Goal: Task Accomplishment & Management: Use online tool/utility

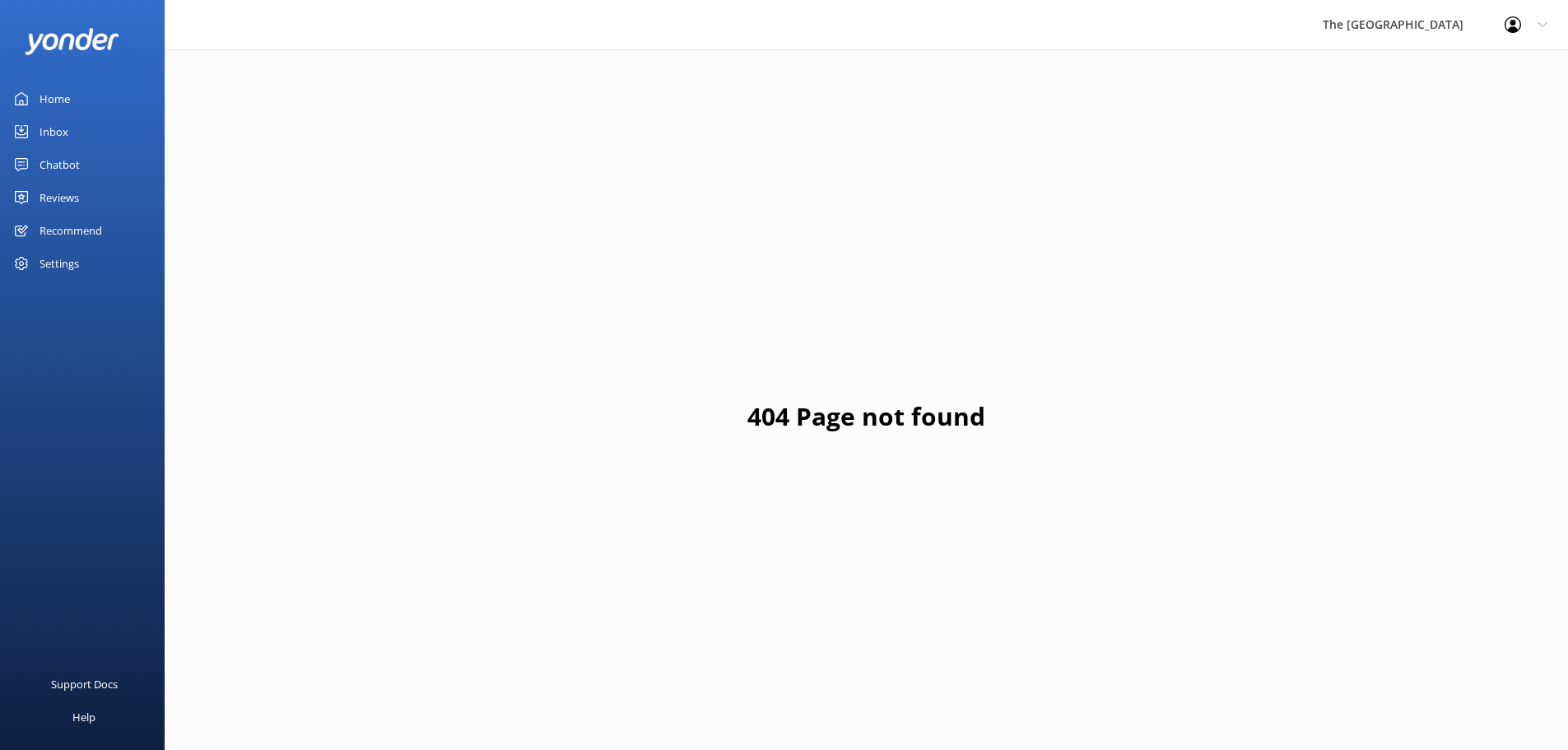
click at [54, 170] on div "Chatbot" at bounding box center [59, 164] width 40 height 33
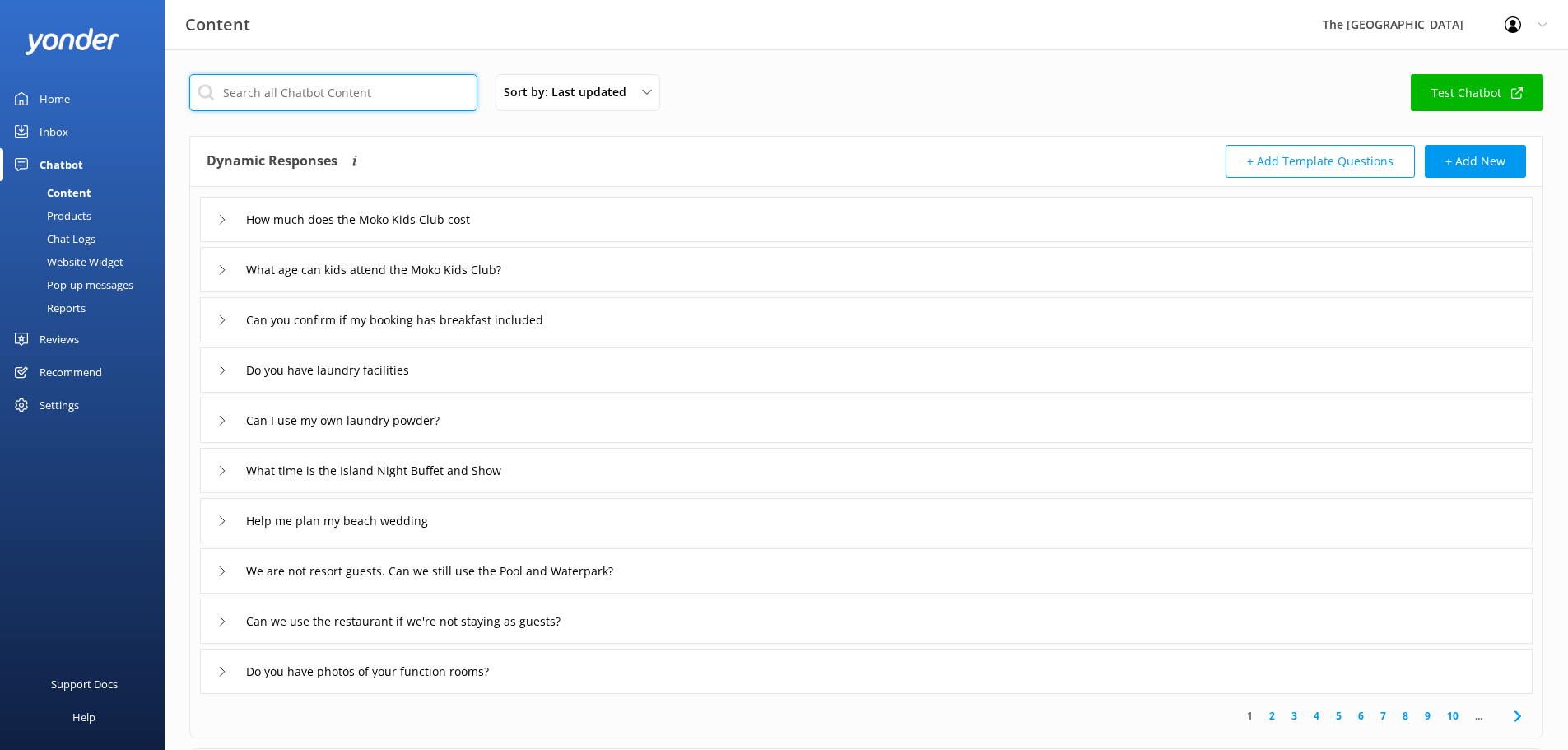
click at [272, 100] on input "text" at bounding box center [333, 92] width 288 height 37
click at [274, 97] on input "text" at bounding box center [333, 92] width 288 height 37
type input "r"
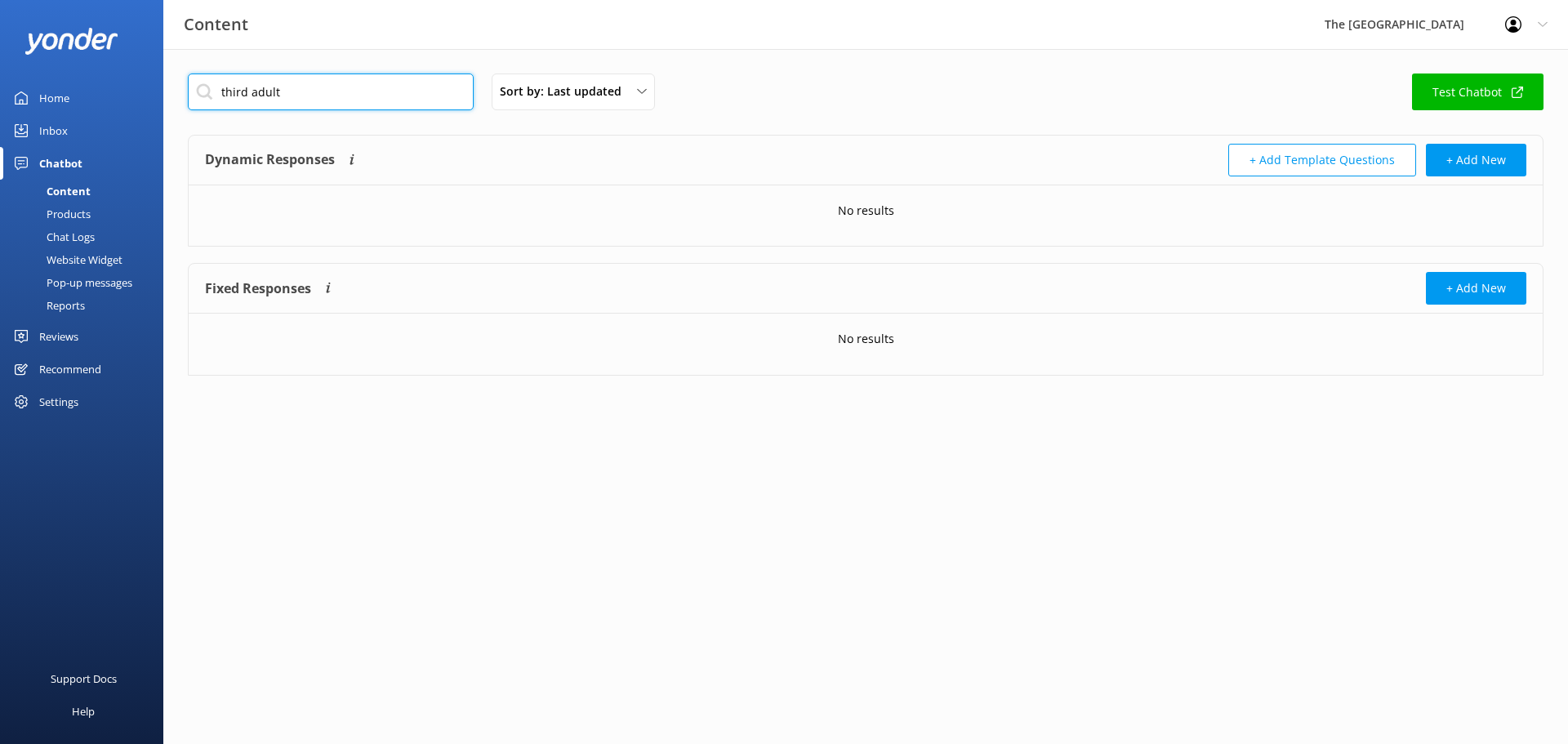
drag, startPoint x: 251, startPoint y: 89, endPoint x: 159, endPoint y: 90, distance: 92.0
click at [159, 90] on div "Content The [GEOGRAPHIC_DATA] Resort Profile Settings Logout Home Inbox Chatbot…" at bounding box center [784, 236] width 1568 height 376
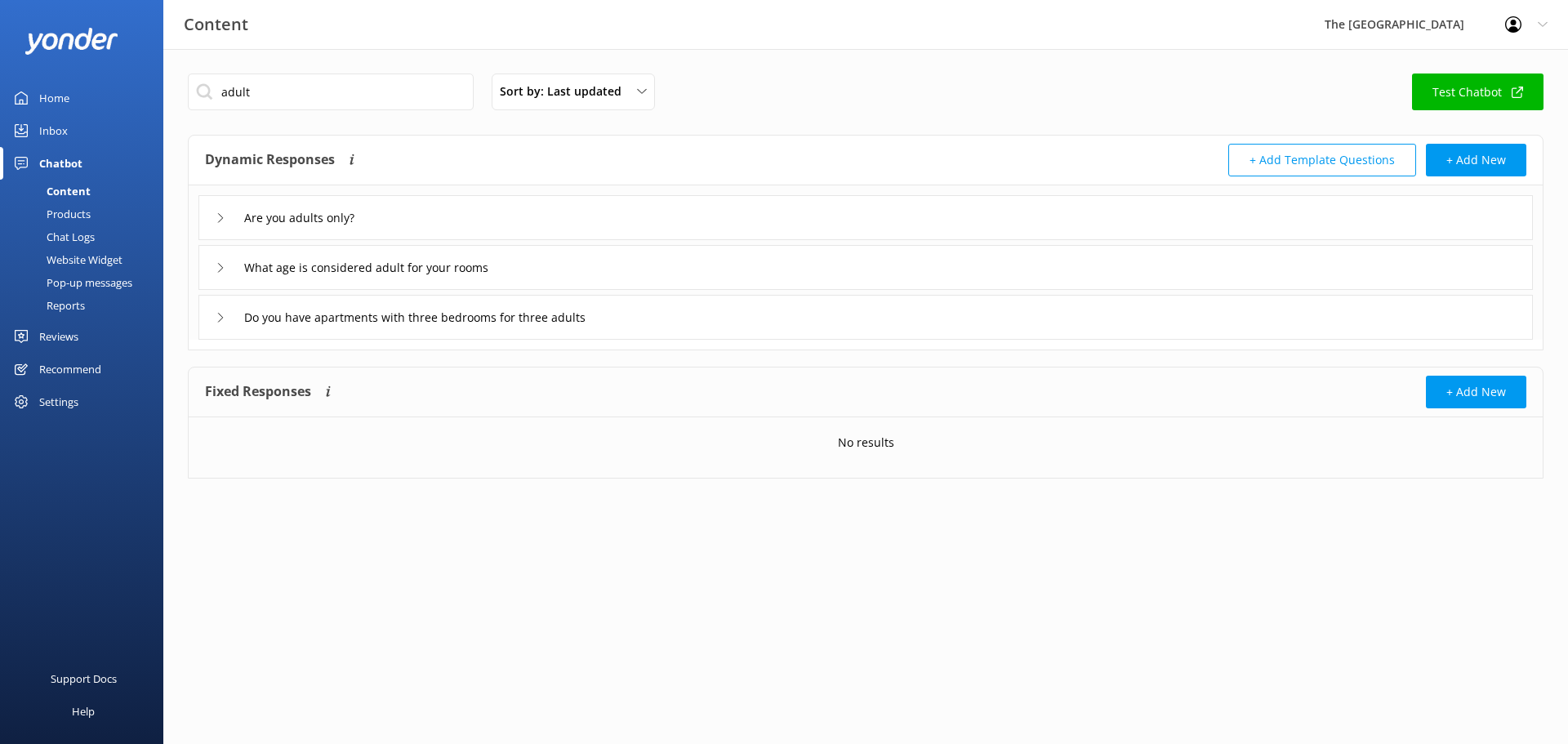
click at [626, 228] on div "Are you adults only?" at bounding box center [866, 217] width 1335 height 45
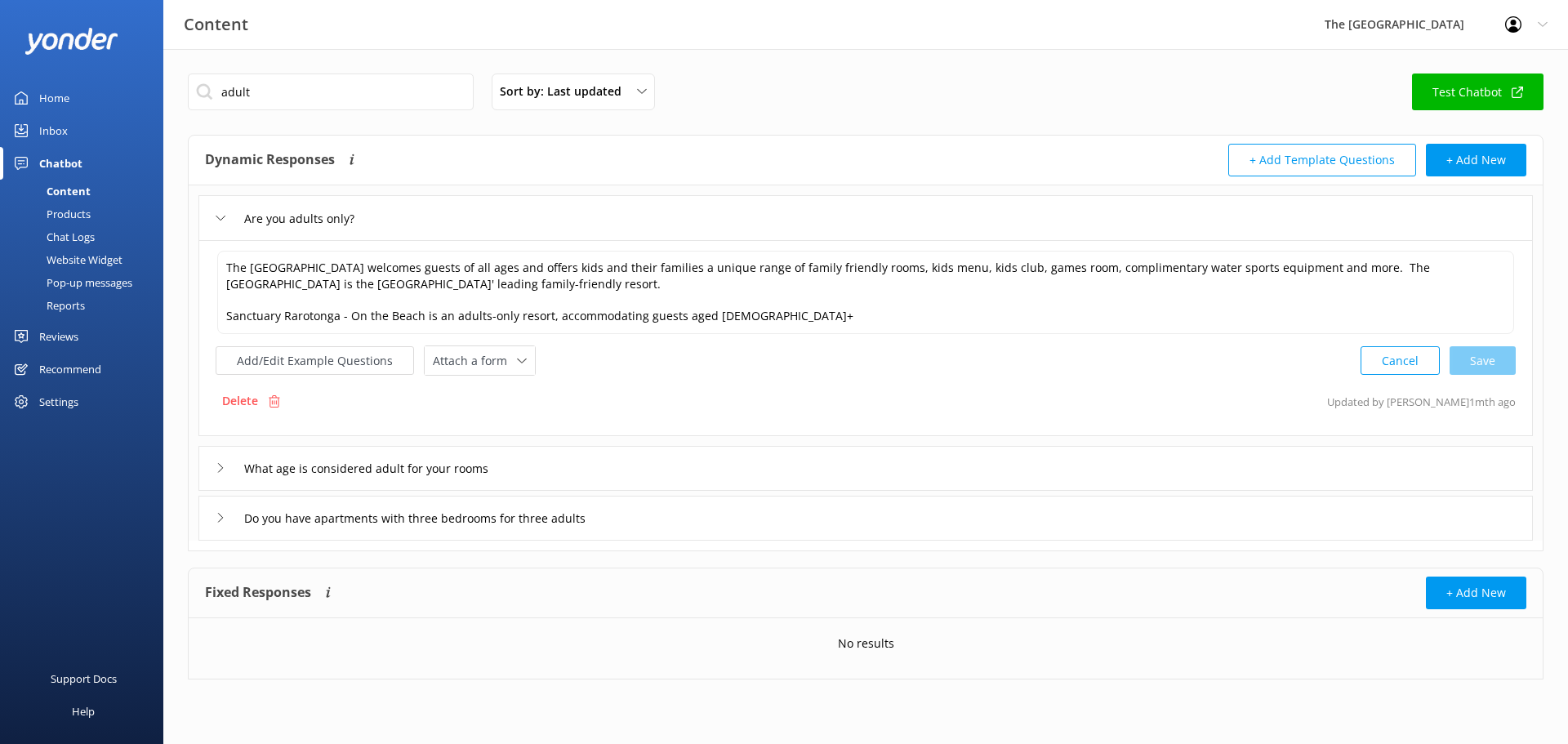
click at [705, 463] on div "What age is considered adult for your rooms" at bounding box center [866, 468] width 1335 height 45
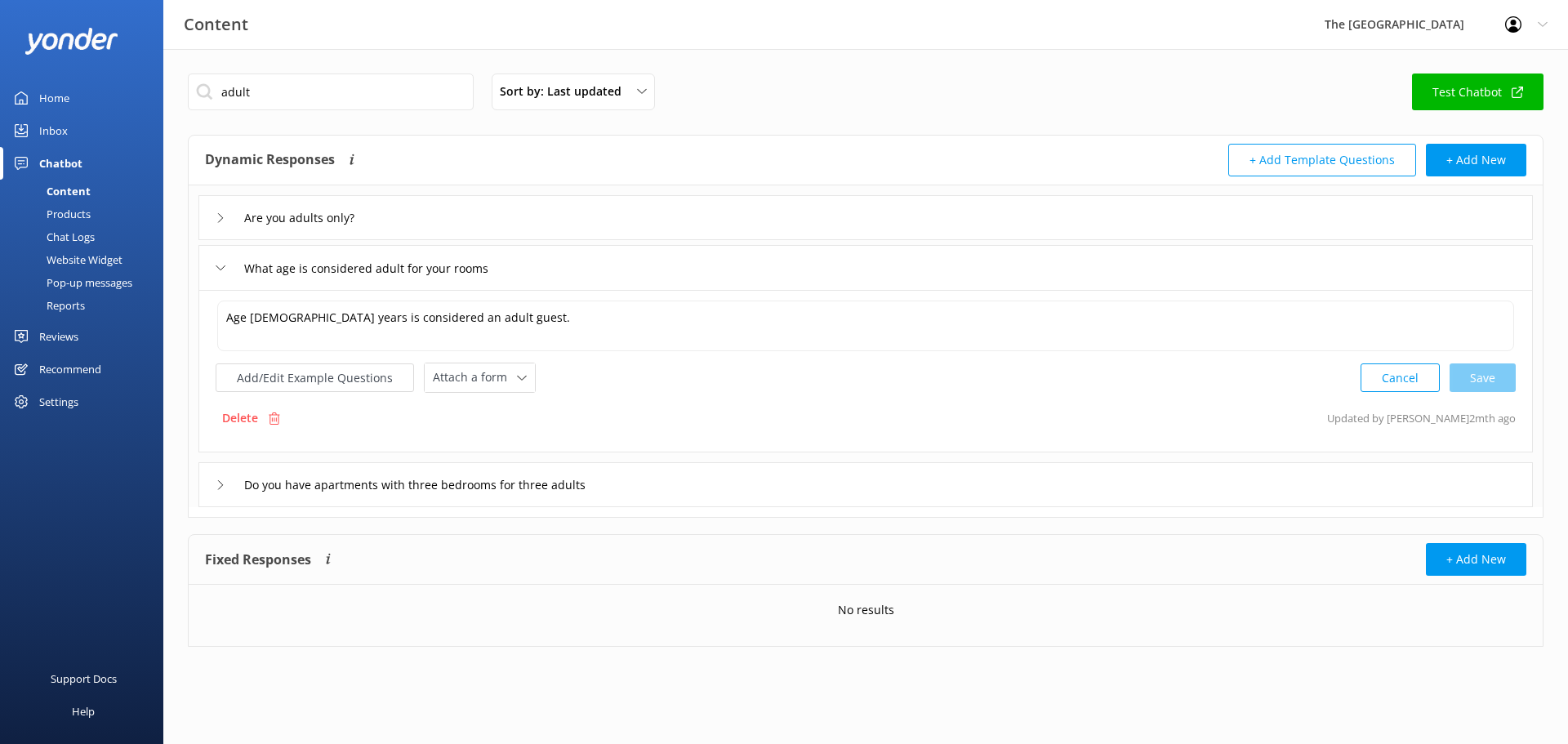
click at [778, 496] on div "Do you have apartments with three bedrooms for three adults" at bounding box center [866, 484] width 1335 height 45
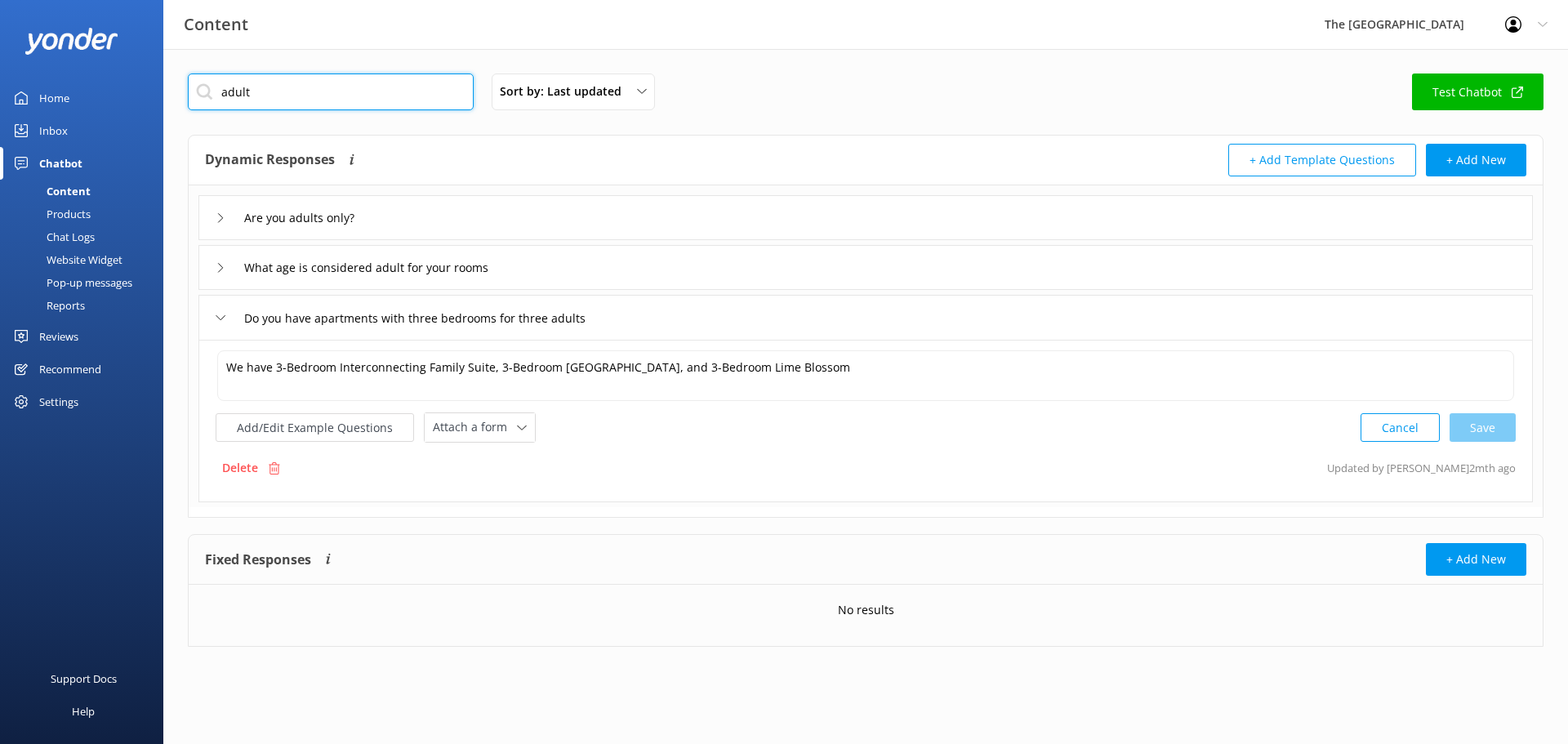
drag, startPoint x: 277, startPoint y: 97, endPoint x: 62, endPoint y: 74, distance: 216.2
click at [62, 74] on div "Content The [GEOGRAPHIC_DATA] Resort Profile Settings Logout Home Inbox Chatbot…" at bounding box center [784, 372] width 1568 height 647
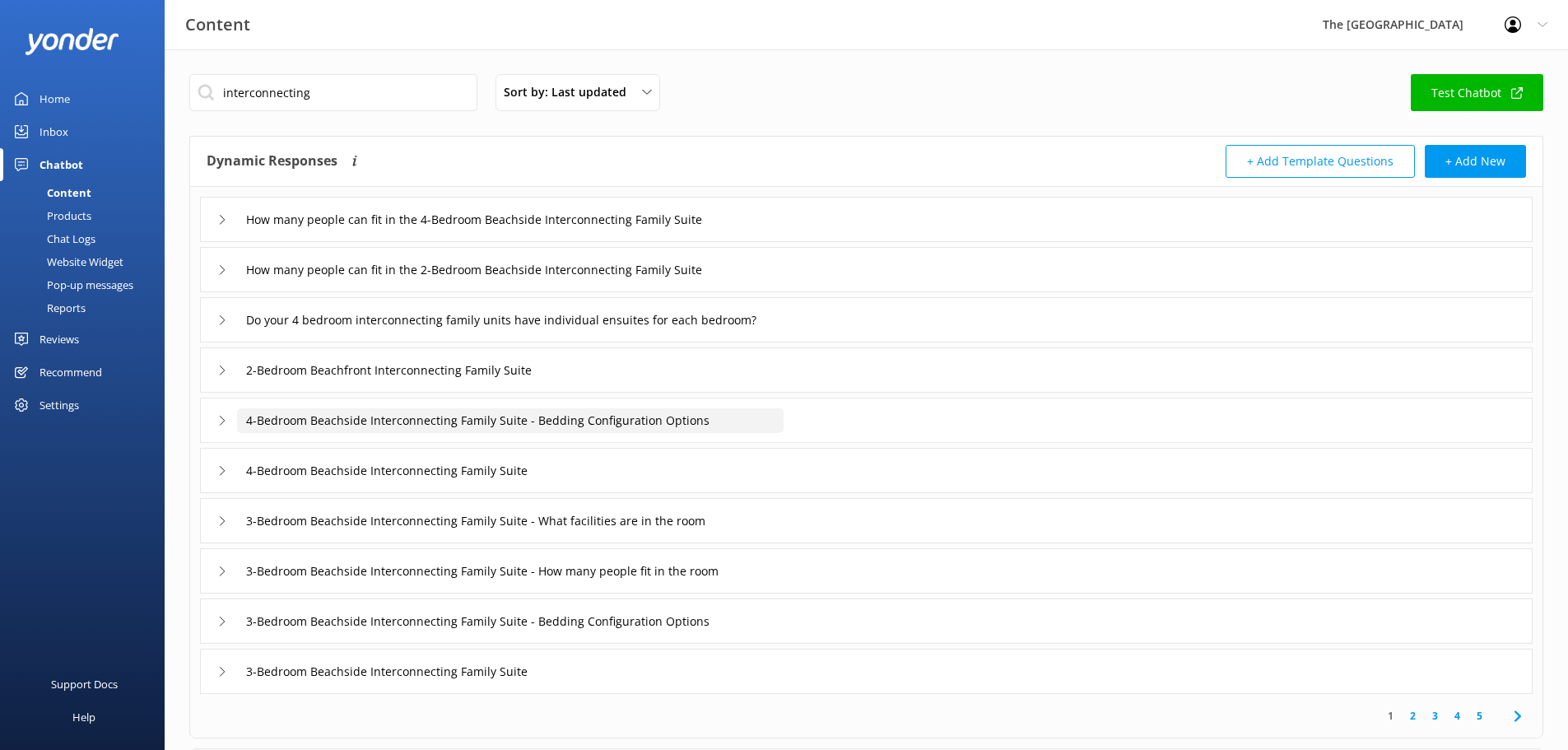
click at [451, 431] on input "4-Bedroom Beachside Interconnecting Family Suite - Bedding Configuration Options" at bounding box center [511, 421] width 546 height 25
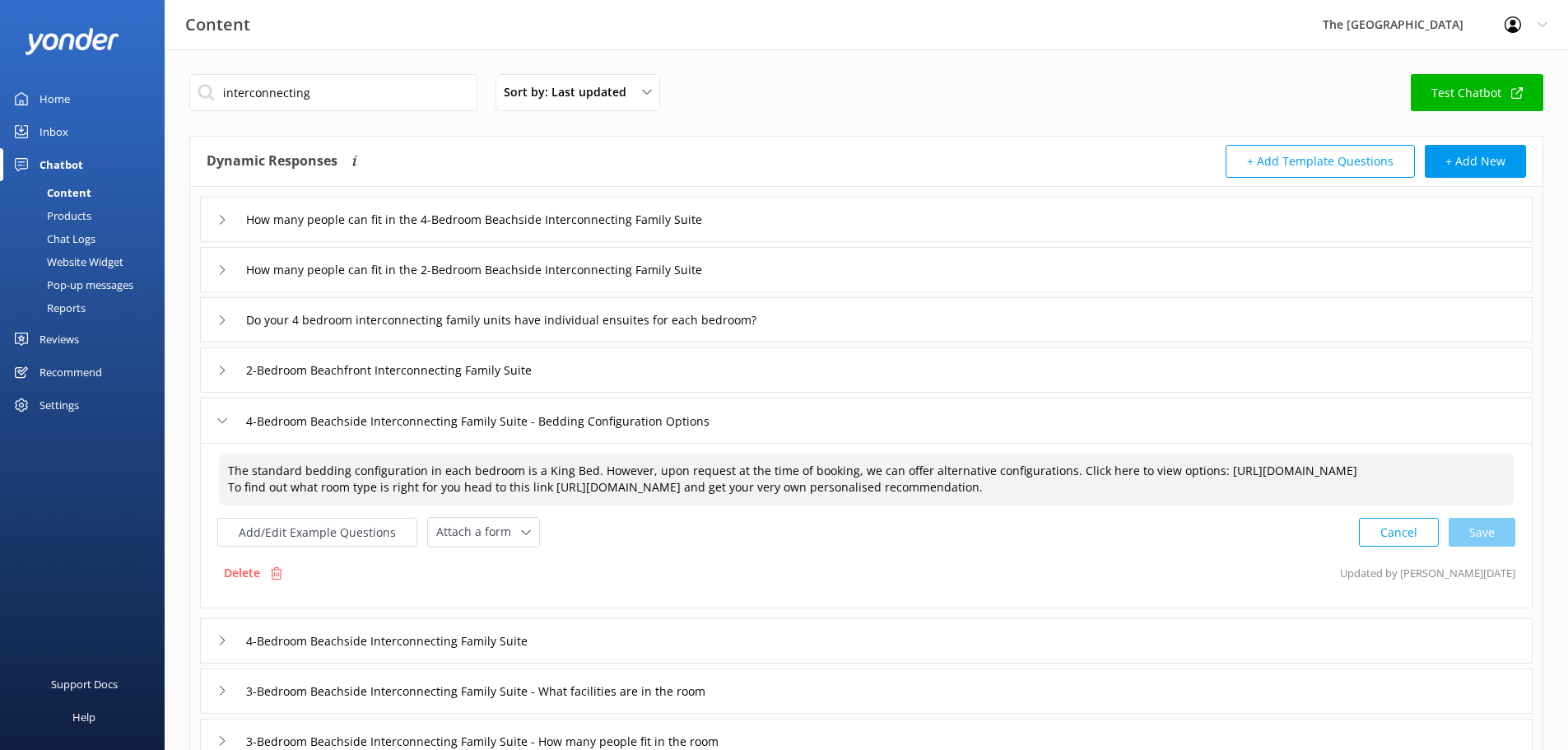
drag, startPoint x: 550, startPoint y: 504, endPoint x: 881, endPoint y: 499, distance: 331.0
click at [881, 499] on textarea "The standard bedding configuration in each bedroom is a King Bed. However, upon…" at bounding box center [866, 479] width 1295 height 52
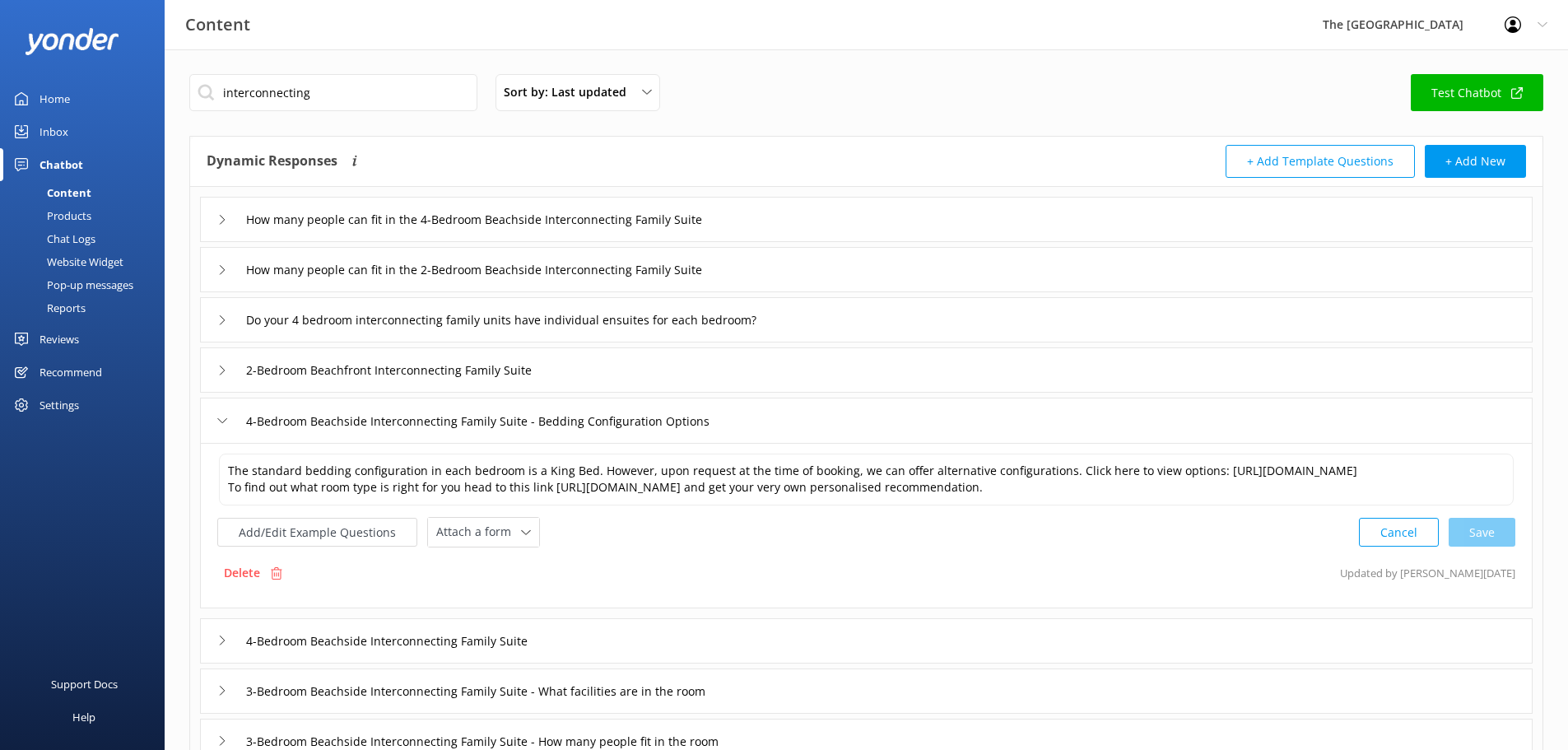
drag, startPoint x: 227, startPoint y: 589, endPoint x: 851, endPoint y: 50, distance: 824.6
click at [227, 582] on p "Delete" at bounding box center [242, 573] width 37 height 18
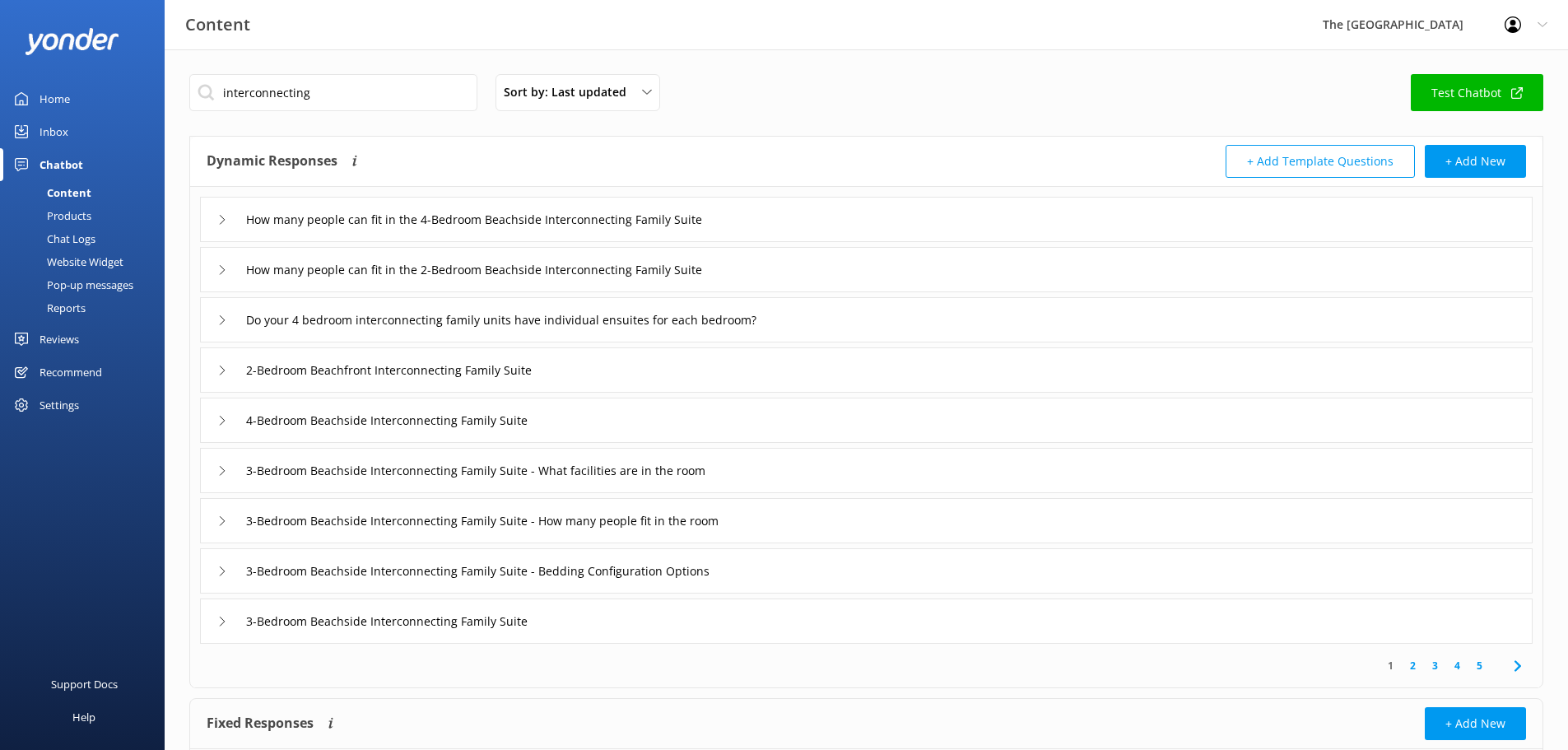
click at [216, 429] on div "4-Bedroom Beachside Interconnecting Family Suite" at bounding box center [866, 420] width 1333 height 46
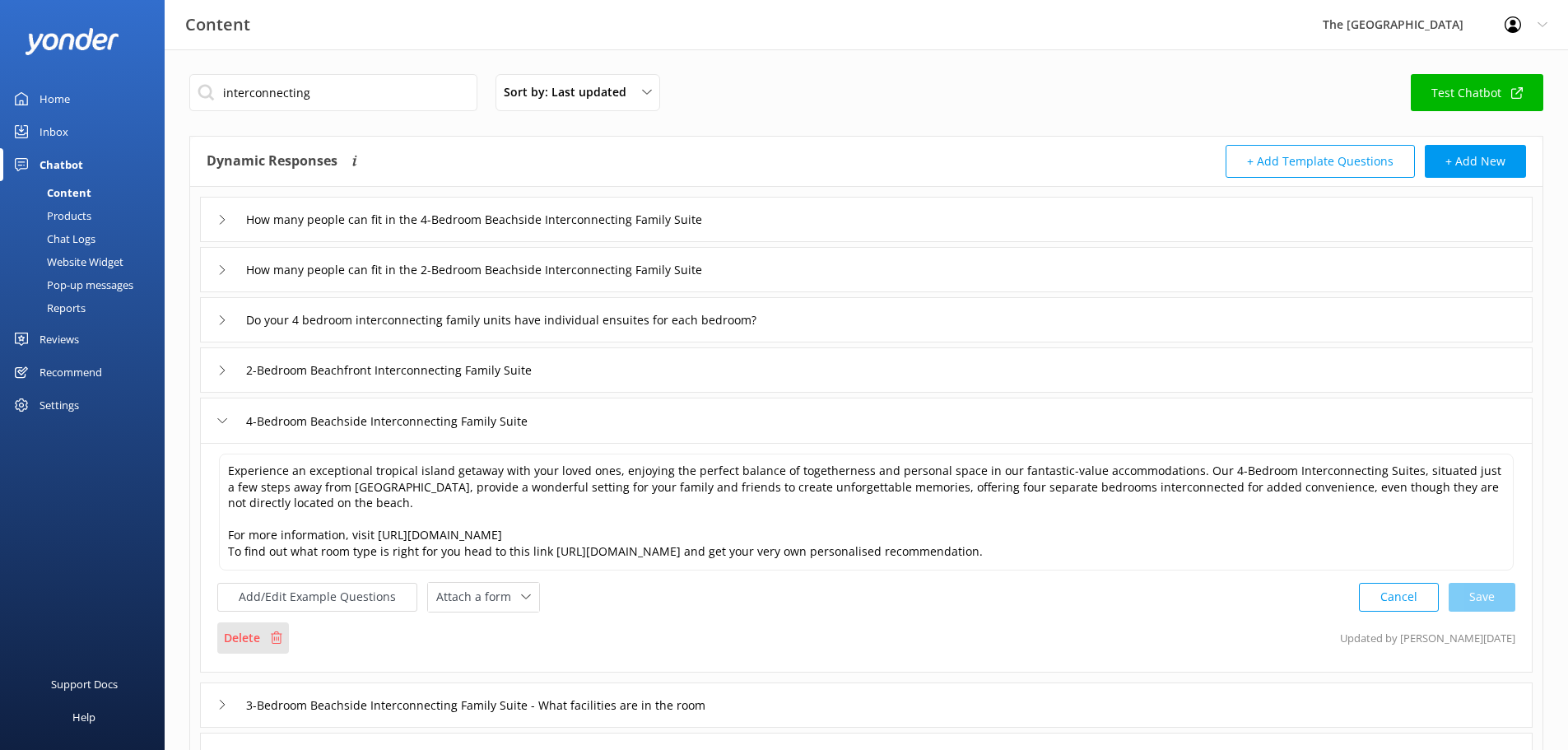
click at [252, 649] on div "Delete" at bounding box center [253, 638] width 71 height 31
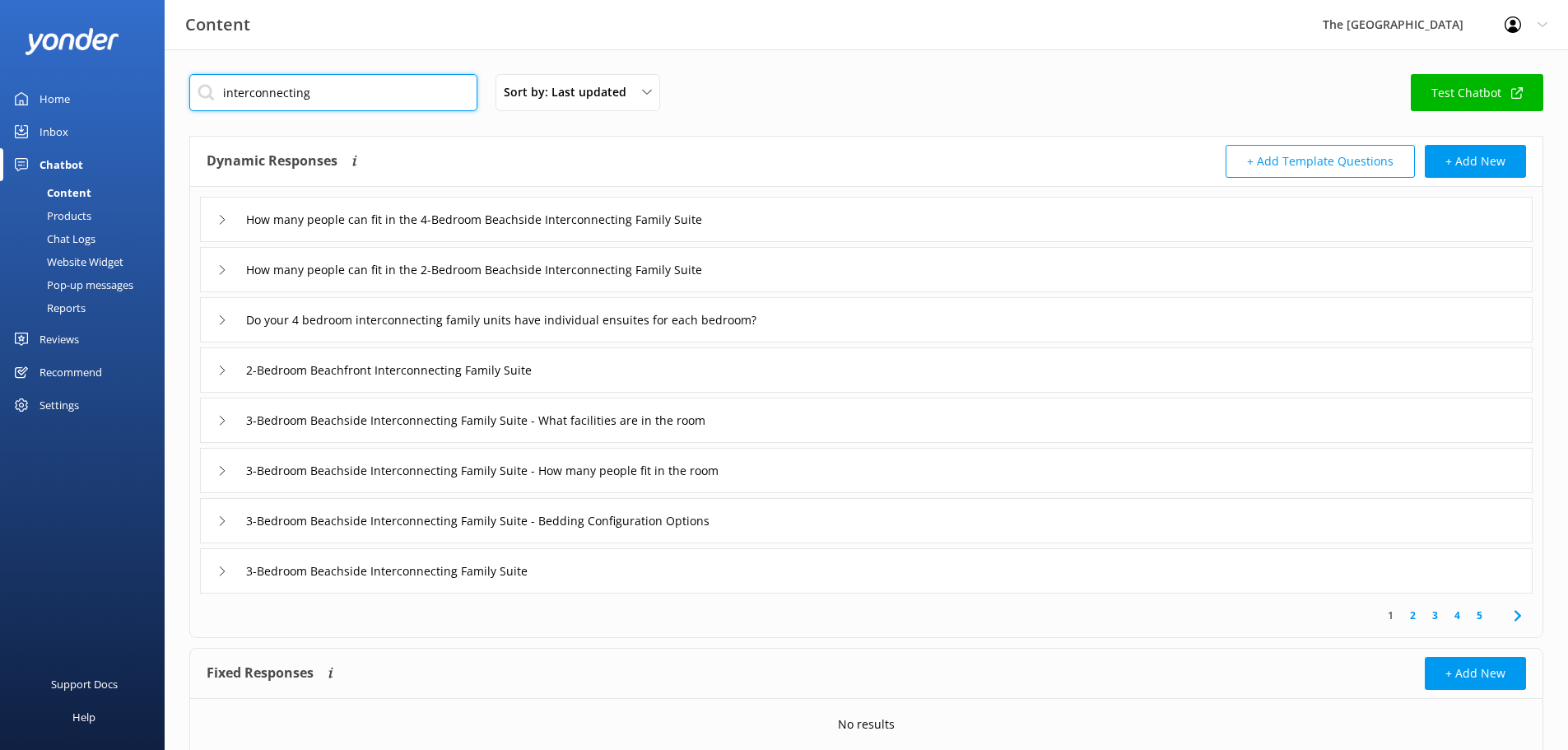
drag, startPoint x: 217, startPoint y: 55, endPoint x: -46, endPoint y: 53, distance: 263.0
click at [0, 53] on html "Content The [GEOGRAPHIC_DATA] Resort Profile Settings Logout Home Inbox Chatbot…" at bounding box center [784, 404] width 1568 height 810
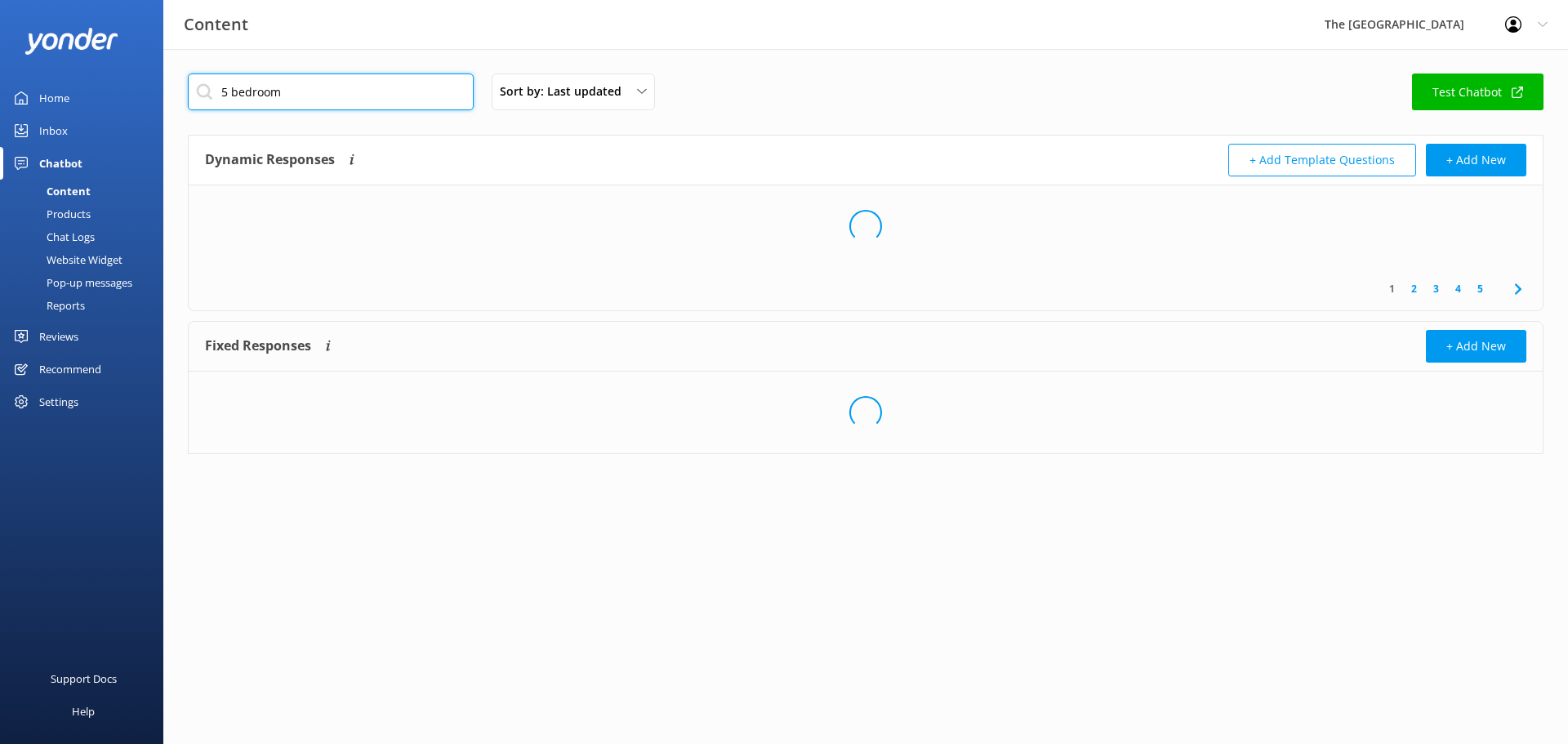
type input "5 bedroom"
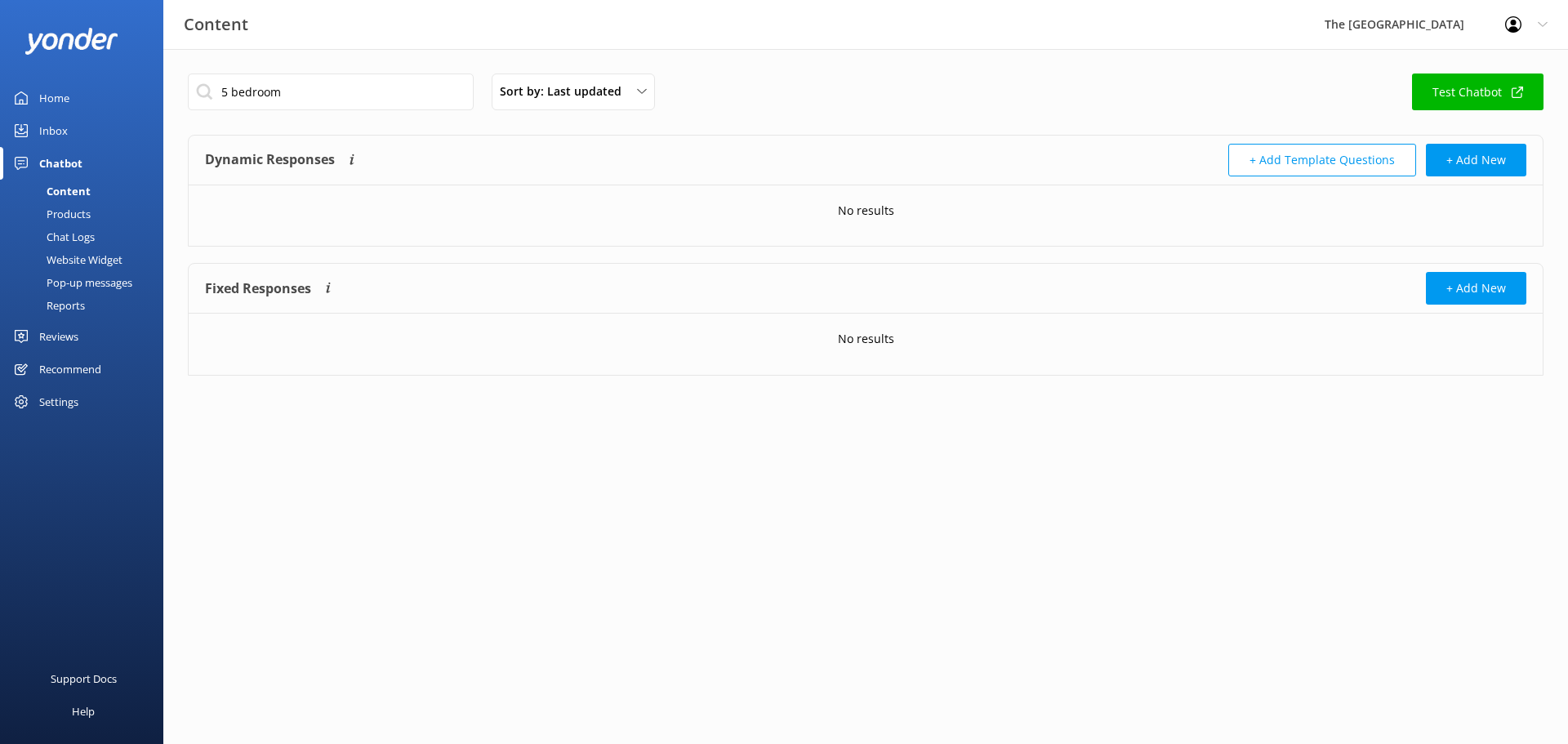
drag, startPoint x: 80, startPoint y: 361, endPoint x: 104, endPoint y: 364, distance: 24.2
click at [80, 361] on div "Recommend" at bounding box center [70, 368] width 62 height 33
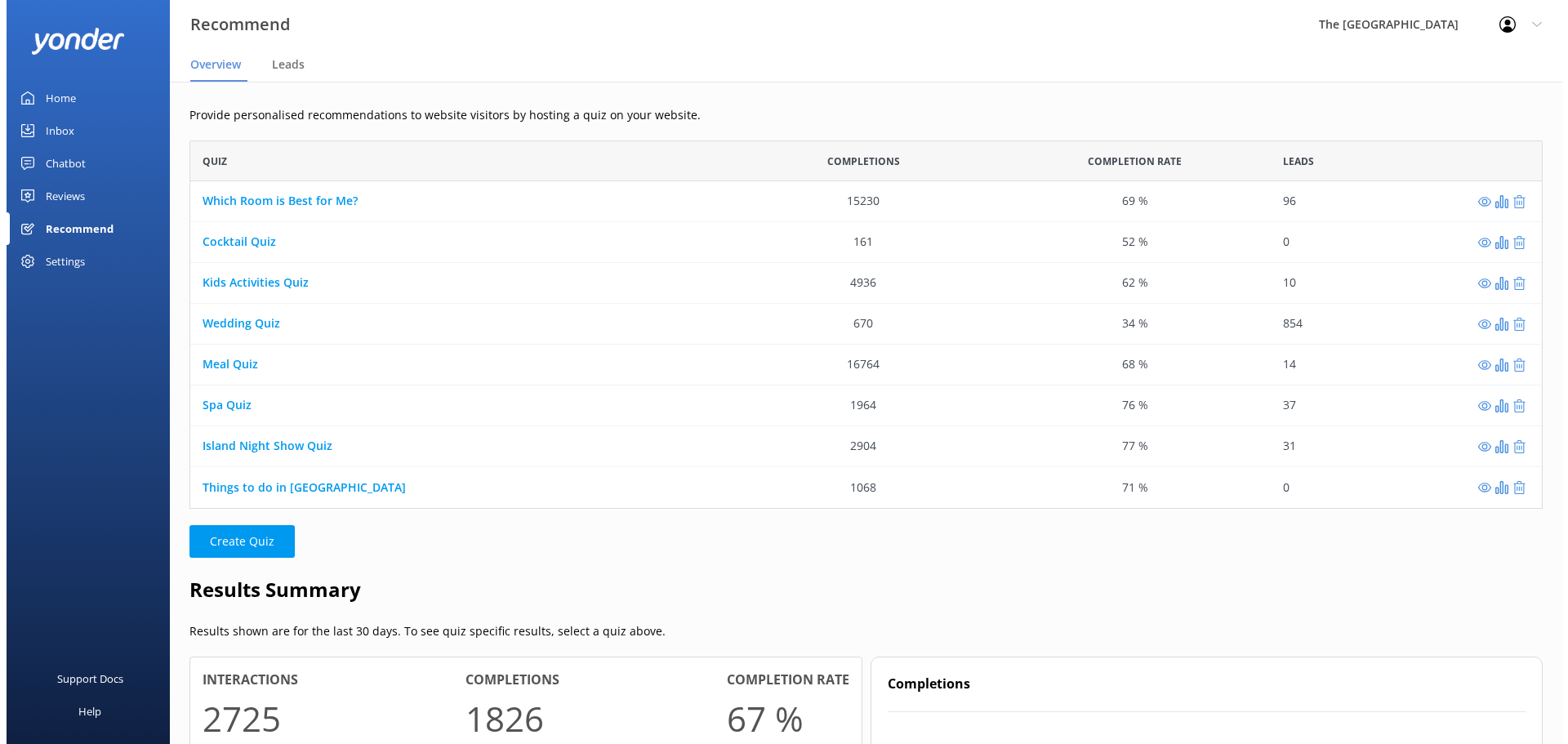
scroll to position [356, 1341]
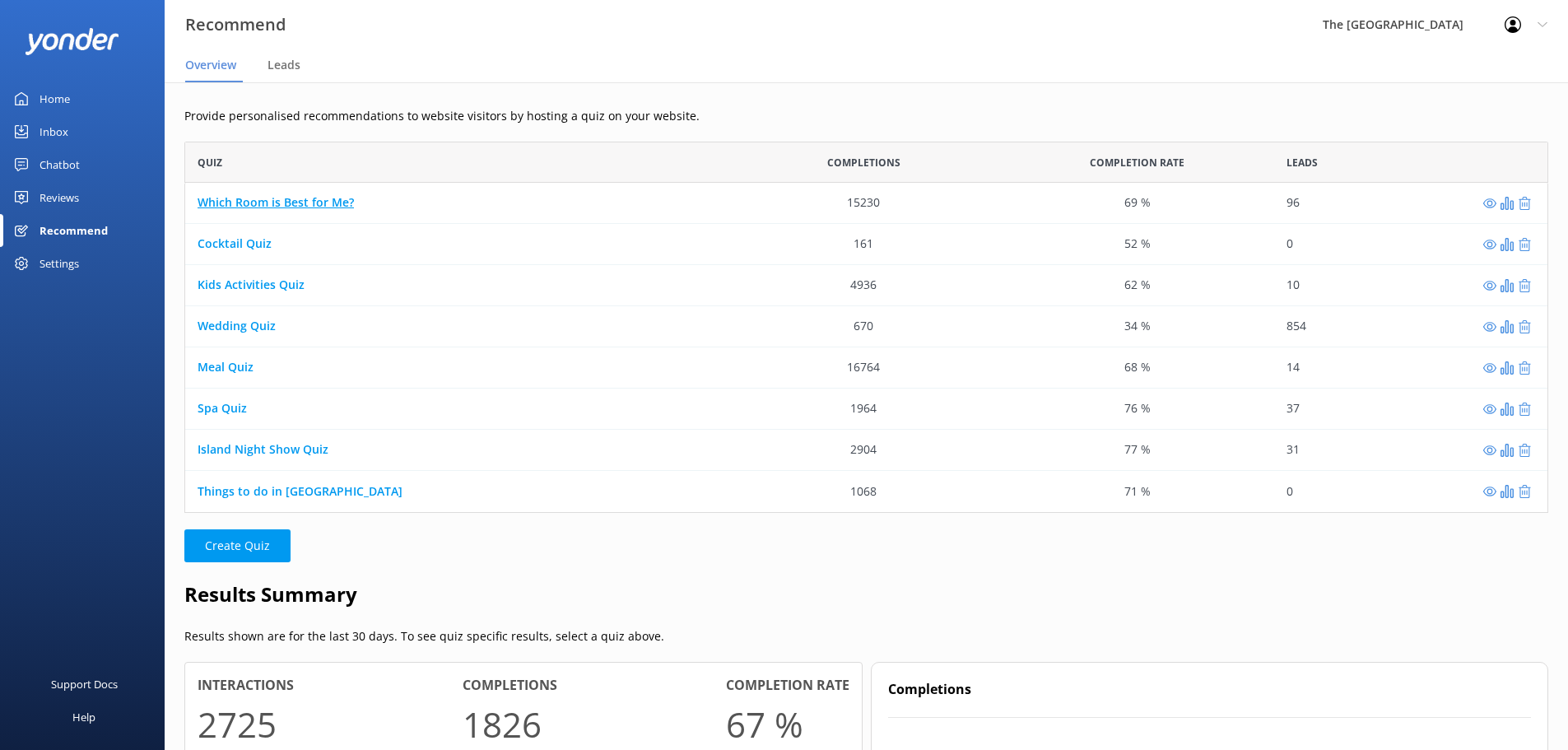
click at [293, 207] on link "Which Room is Best for Me?" at bounding box center [275, 204] width 156 height 16
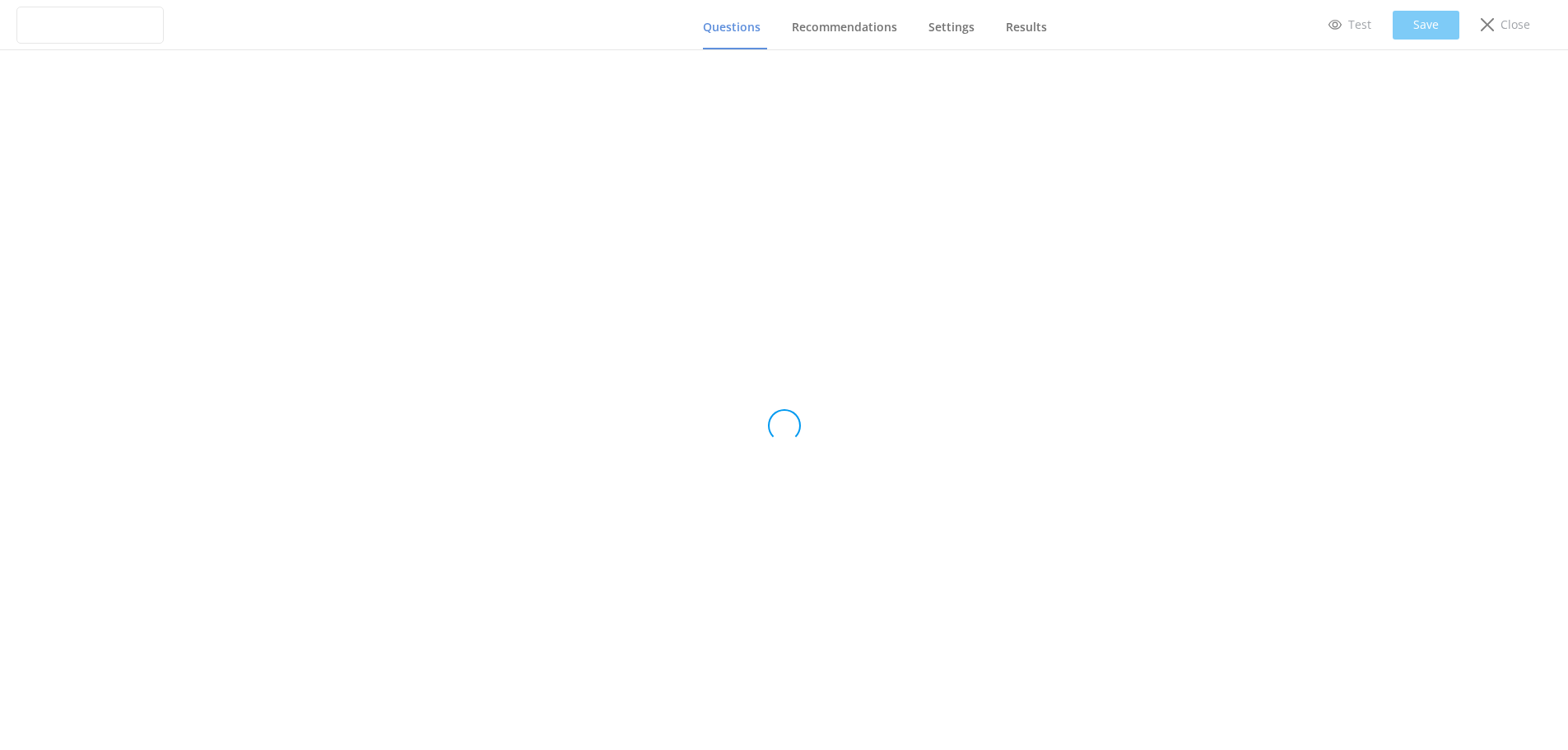
type input "Which Room is Best for Me?"
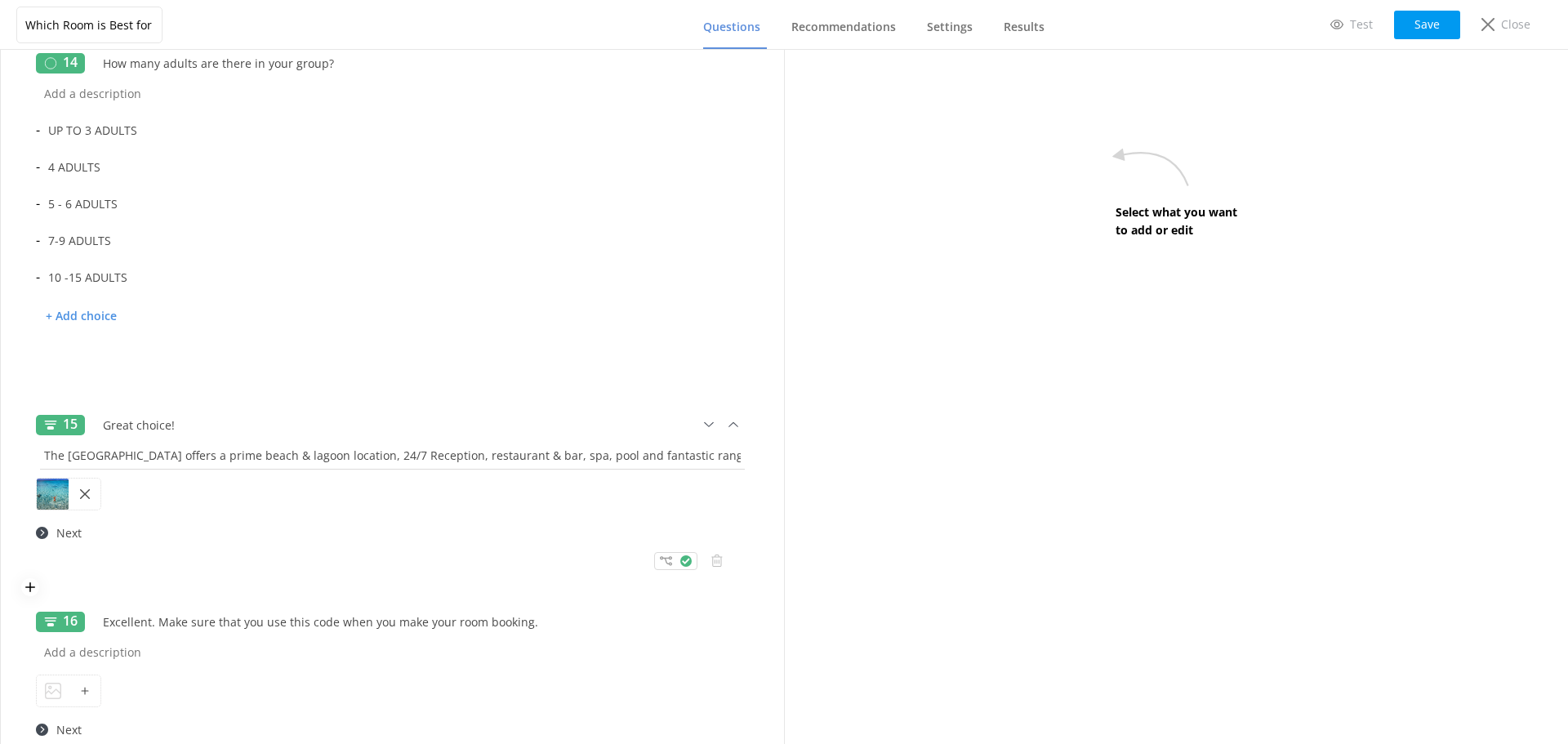
scroll to position [3512, 0]
click at [242, 265] on input "10 -15 ADULTS" at bounding box center [387, 278] width 695 height 36
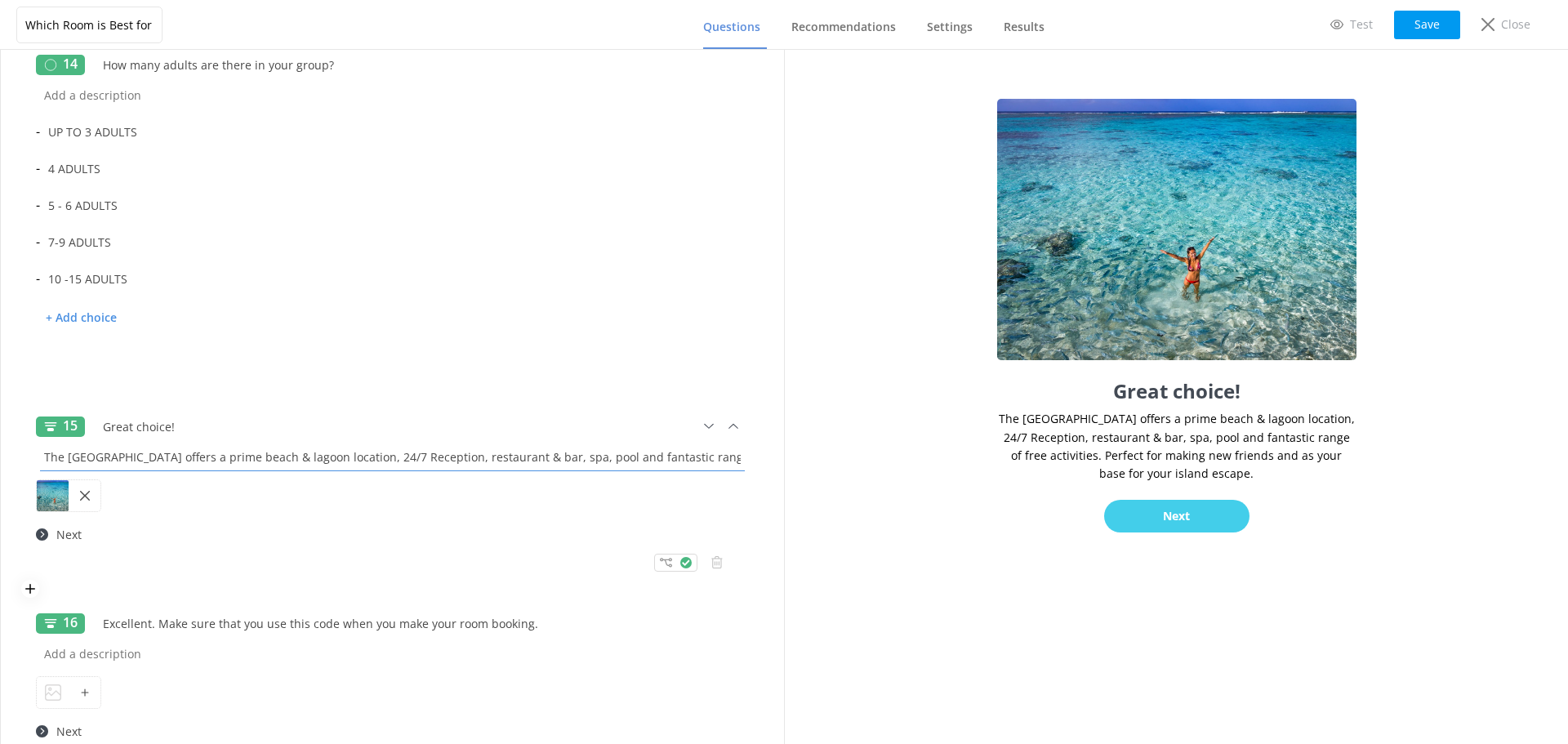
click at [245, 474] on input "The [GEOGRAPHIC_DATA] offers a prime beach & lagoon location, 24/7 Reception, r…" at bounding box center [392, 456] width 713 height 36
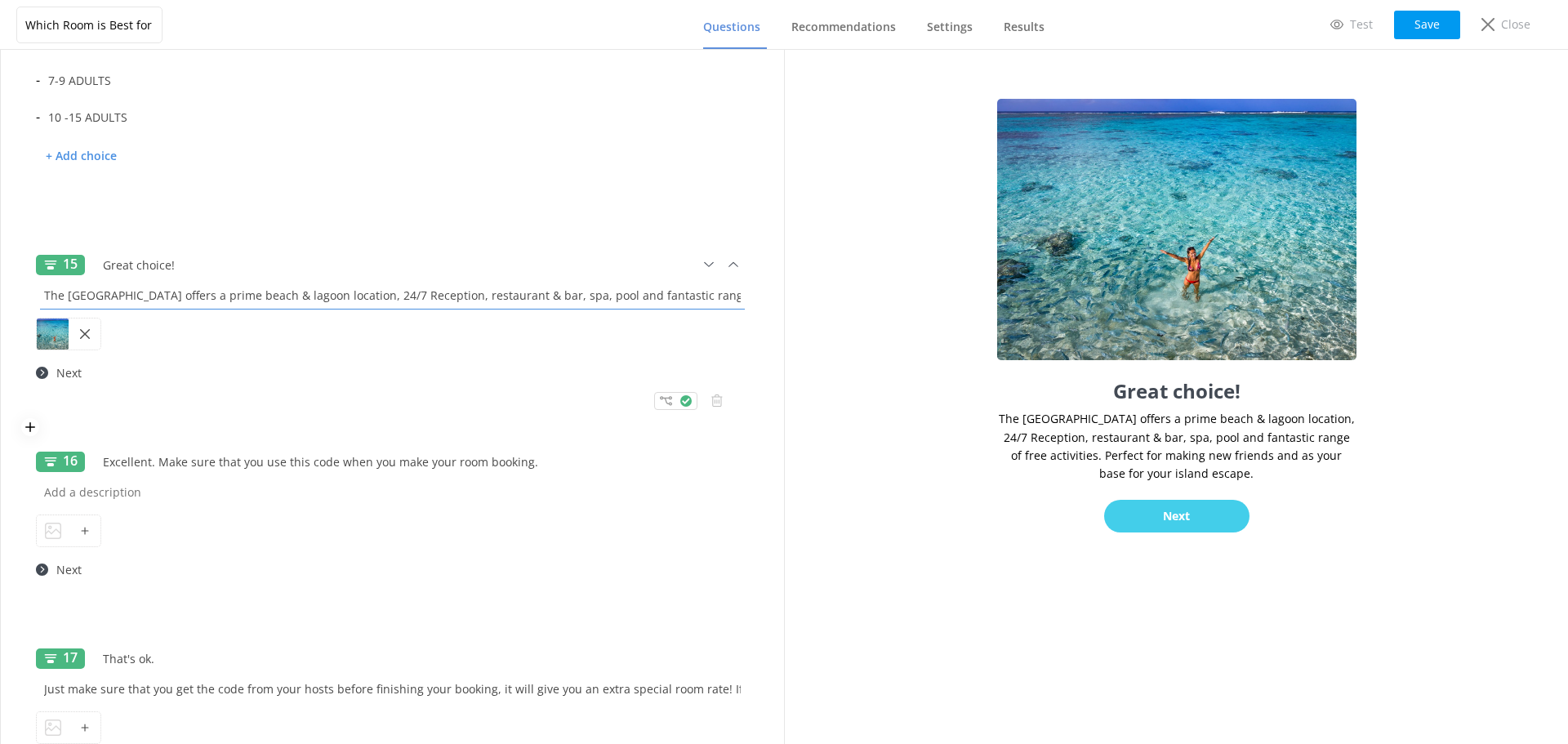
scroll to position [3675, 0]
click at [267, 528] on div at bounding box center [392, 529] width 713 height 41
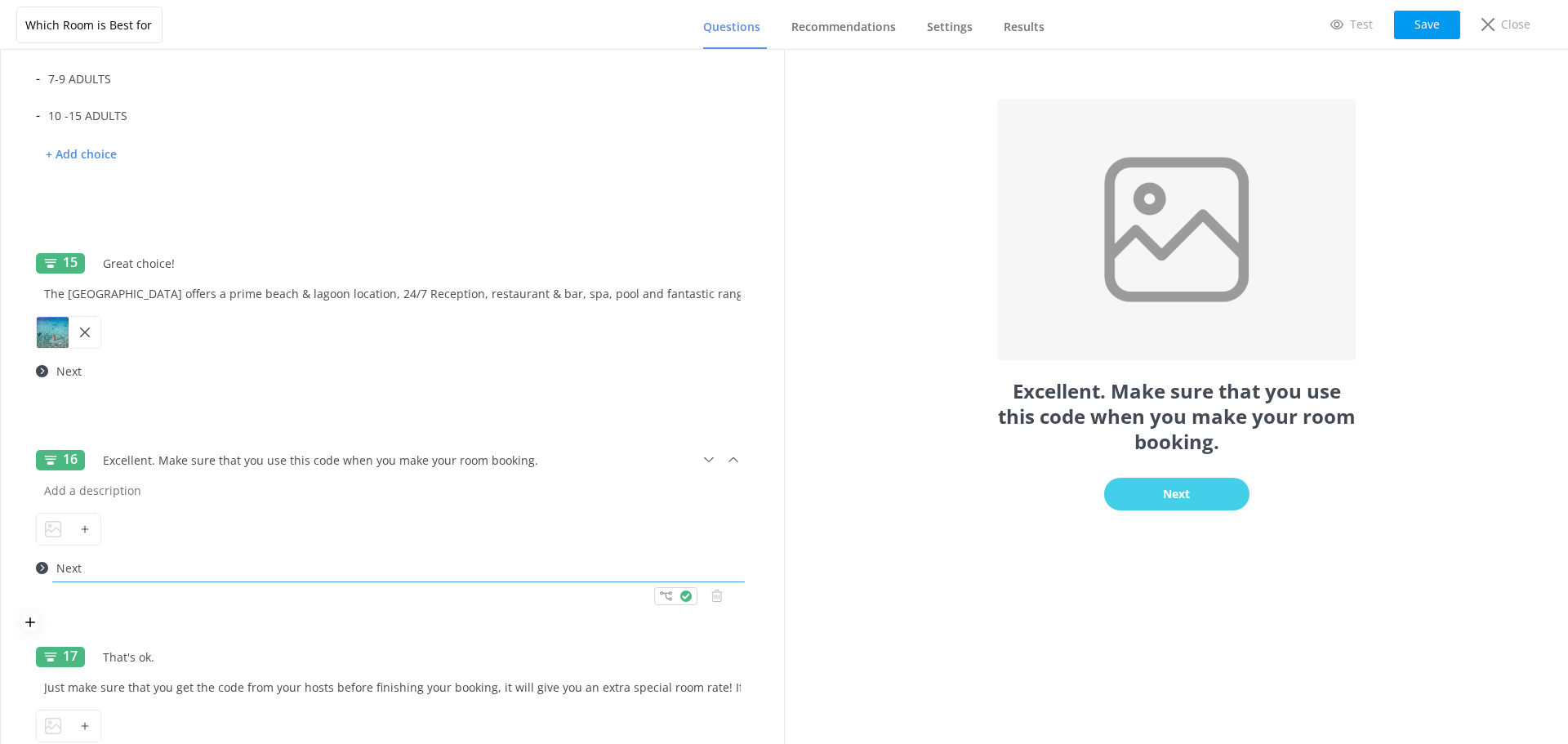
click at [210, 551] on input "Next" at bounding box center [398, 568] width 701 height 36
click at [48, 525] on use at bounding box center [53, 529] width 16 height 16
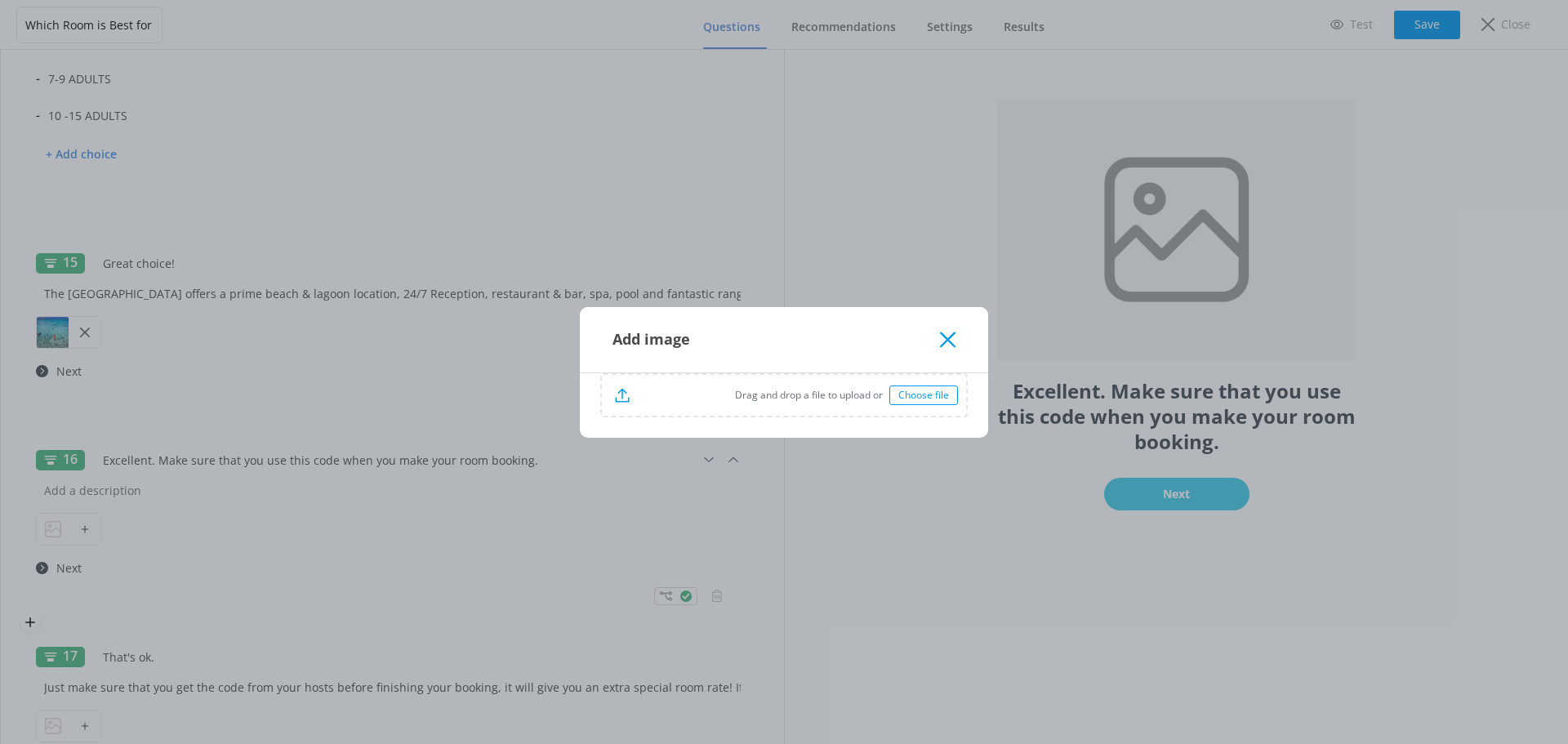
click at [924, 384] on div "Drag and drop a file to upload or Choose file" at bounding box center [784, 395] width 364 height 41
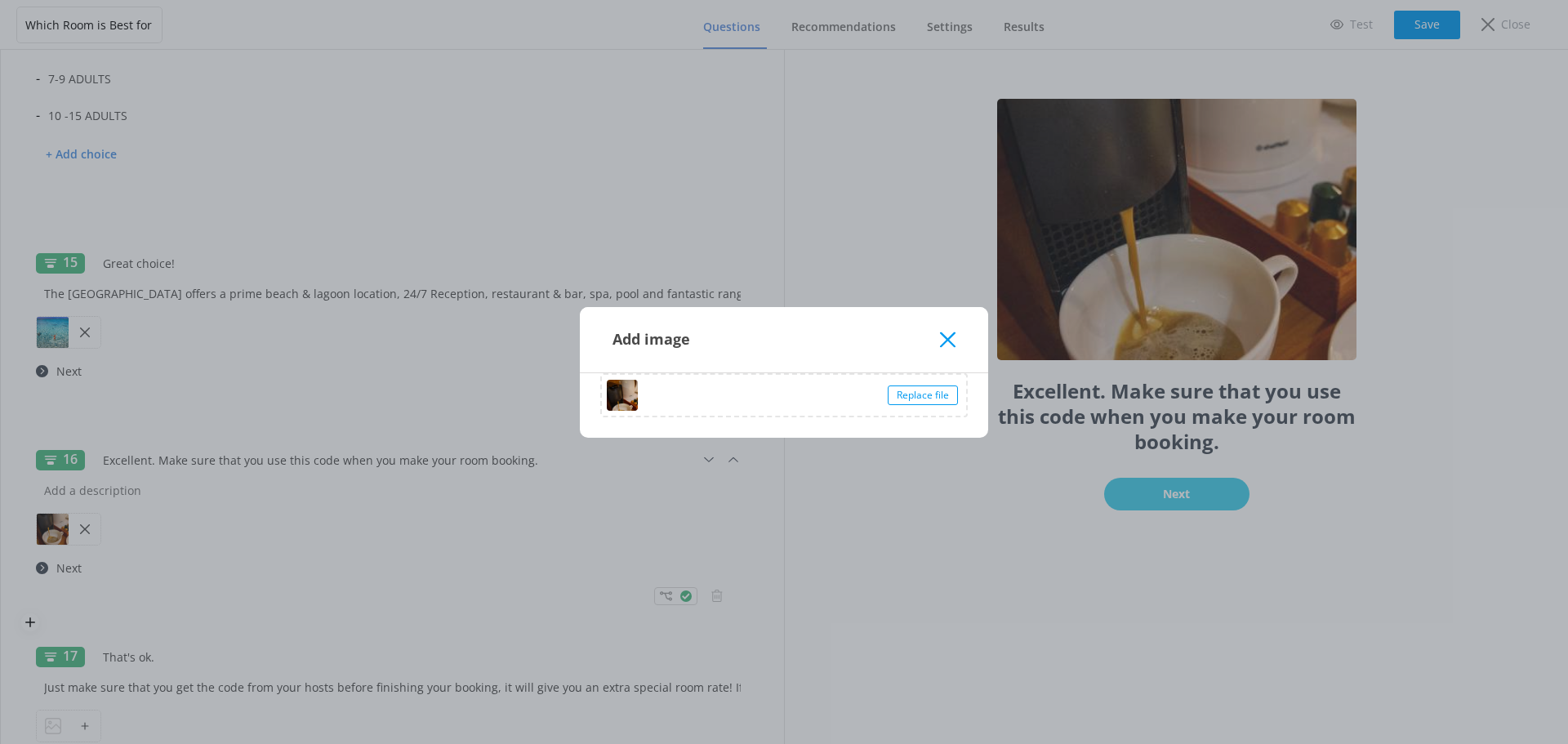
click at [938, 339] on div "Add image" at bounding box center [777, 339] width 328 height 27
click at [950, 342] on use at bounding box center [948, 339] width 16 height 16
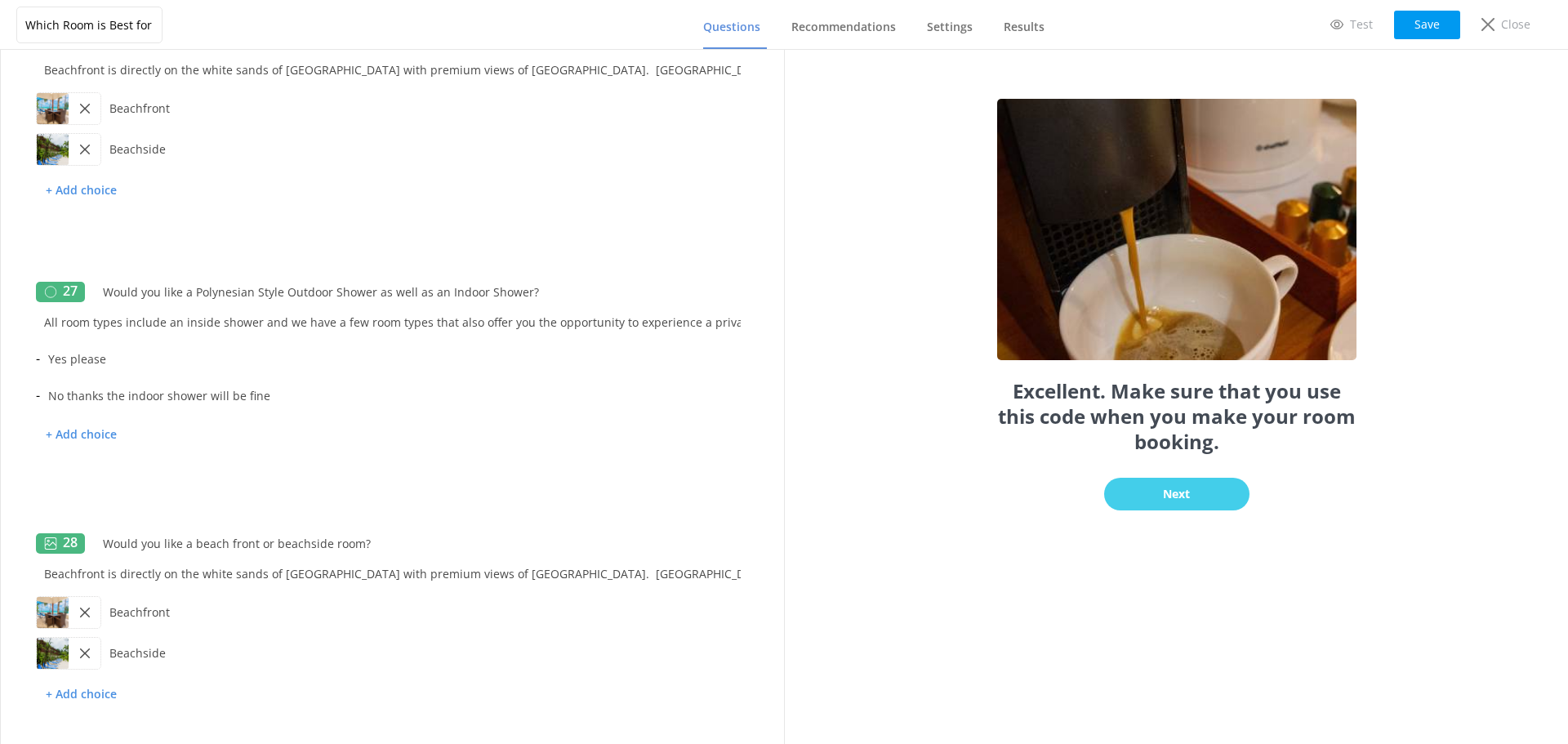
scroll to position [6696, 0]
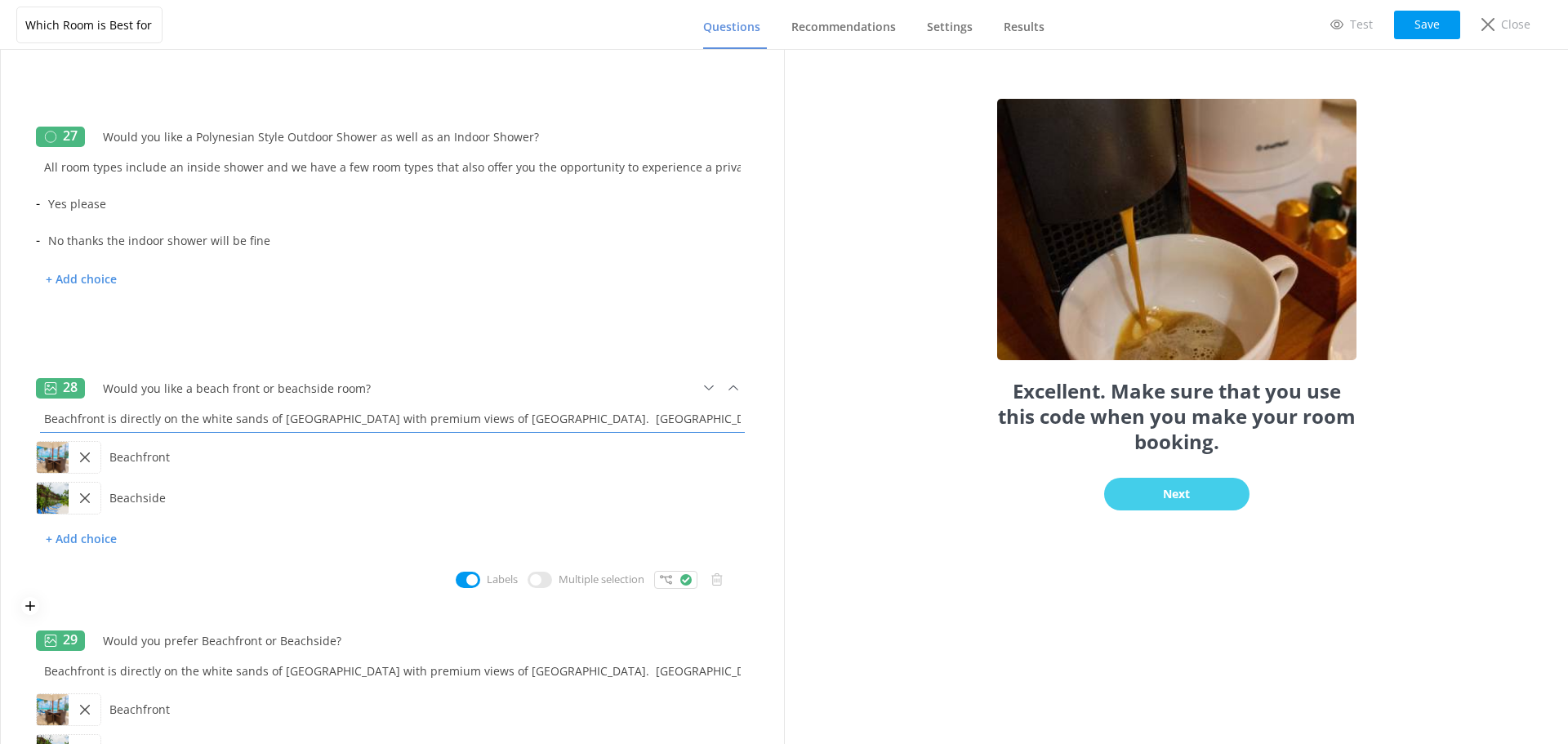
click at [577, 418] on input "Beachfront is directly on the white sands of [GEOGRAPHIC_DATA] with premium vie…" at bounding box center [392, 418] width 713 height 36
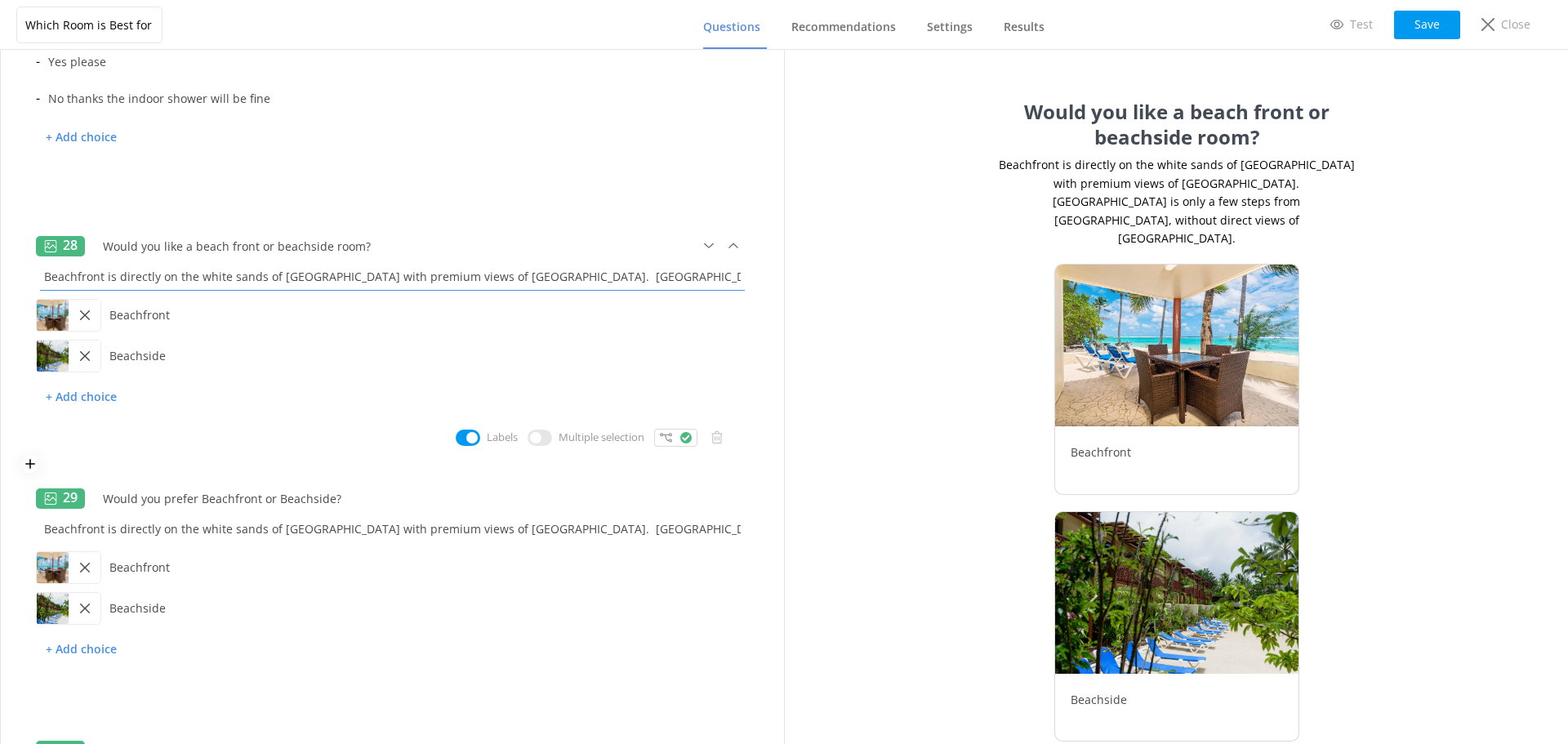
scroll to position [6860, 0]
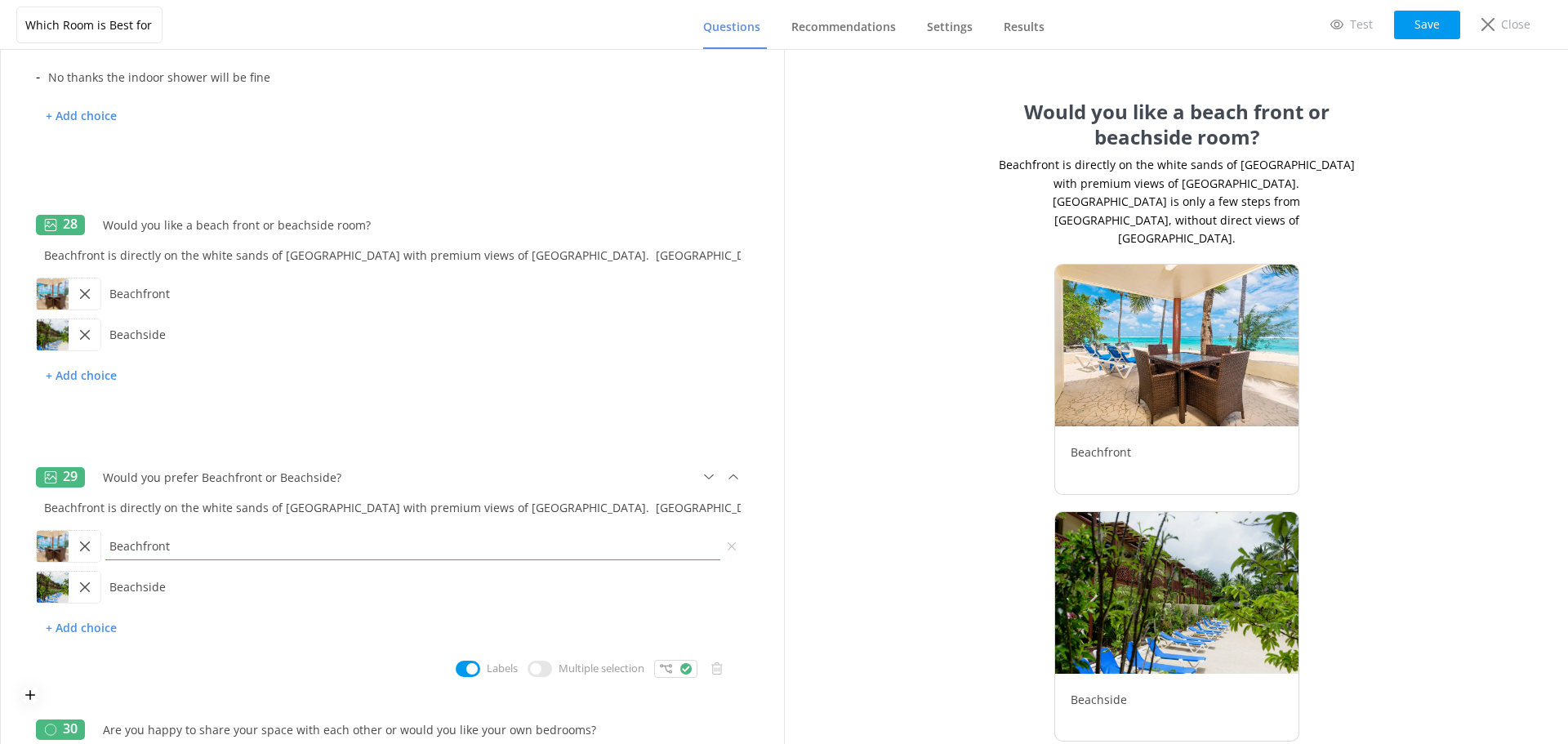
click at [548, 553] on input "Beachfront" at bounding box center [412, 546] width 623 height 36
click at [557, 548] on input "Beachfront" at bounding box center [412, 546] width 623 height 36
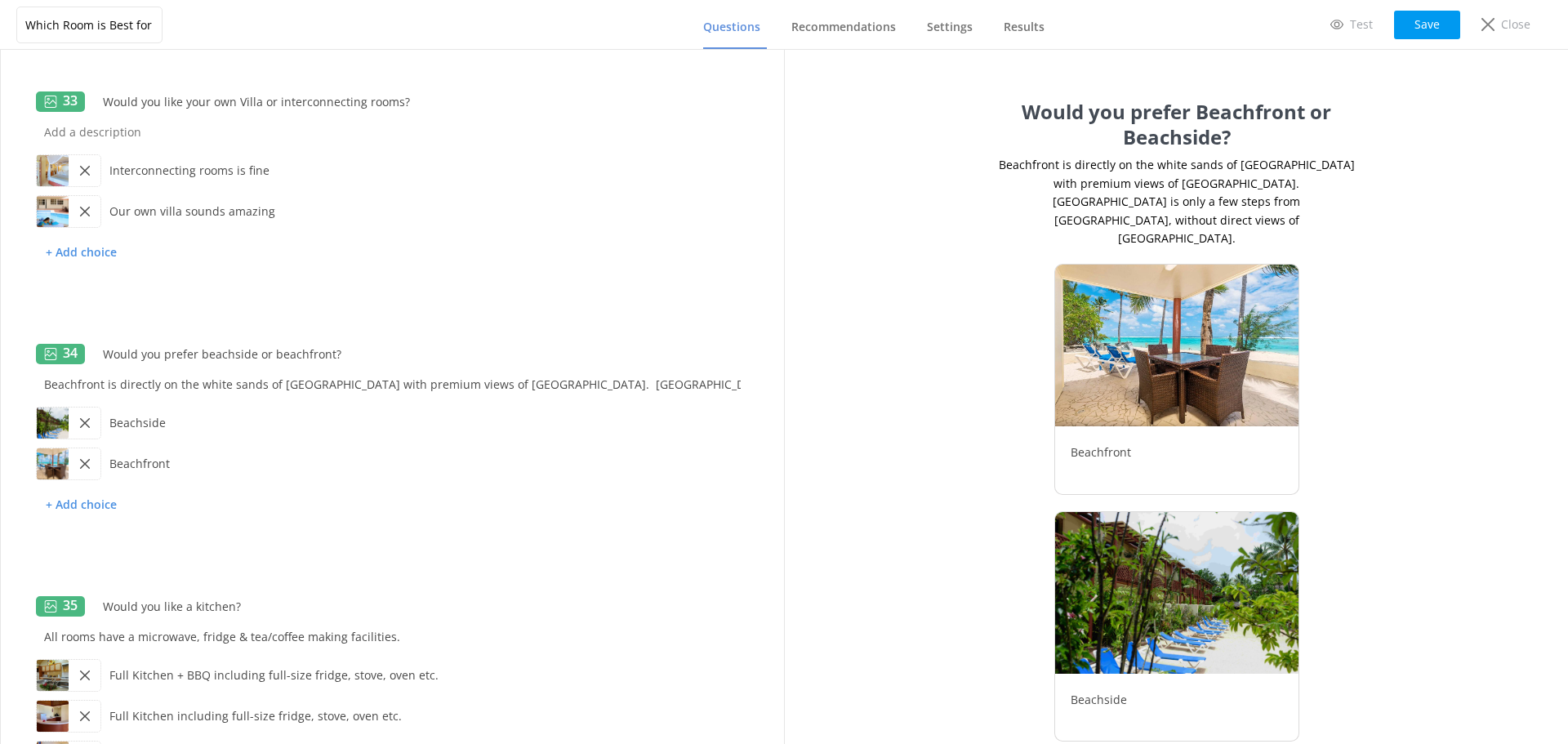
scroll to position [8248, 0]
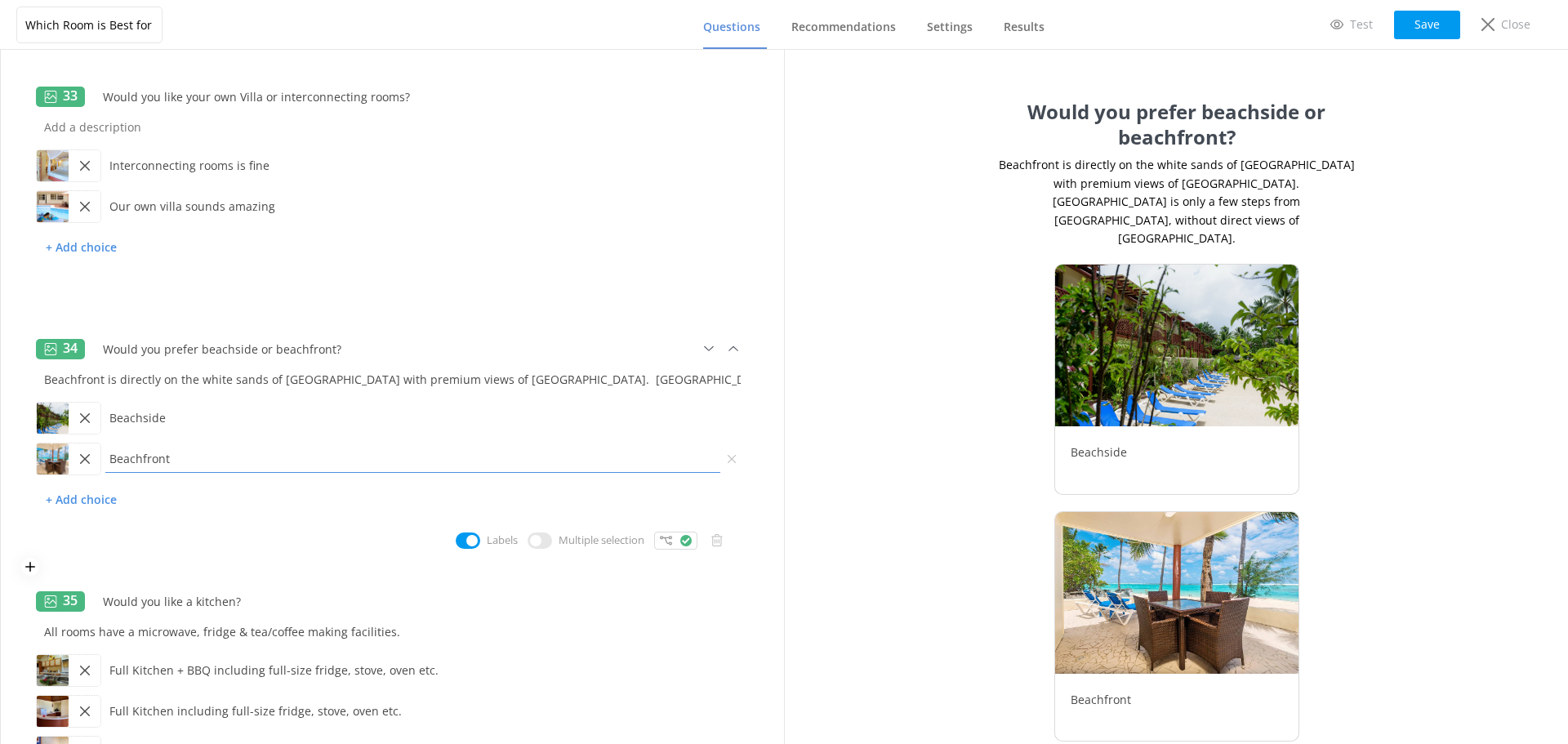
click at [496, 470] on input "Beachfront" at bounding box center [412, 458] width 623 height 36
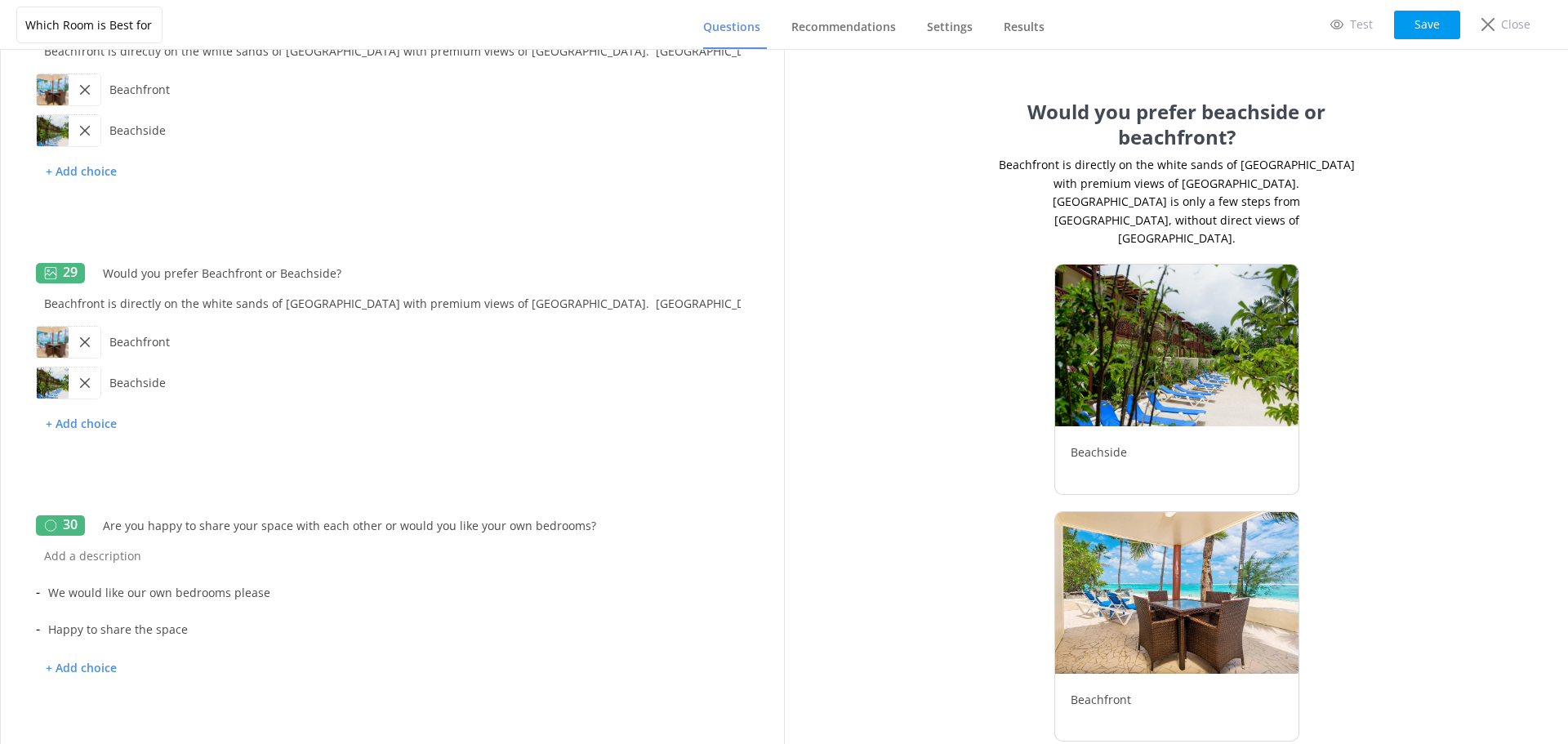
scroll to position [6655, 0]
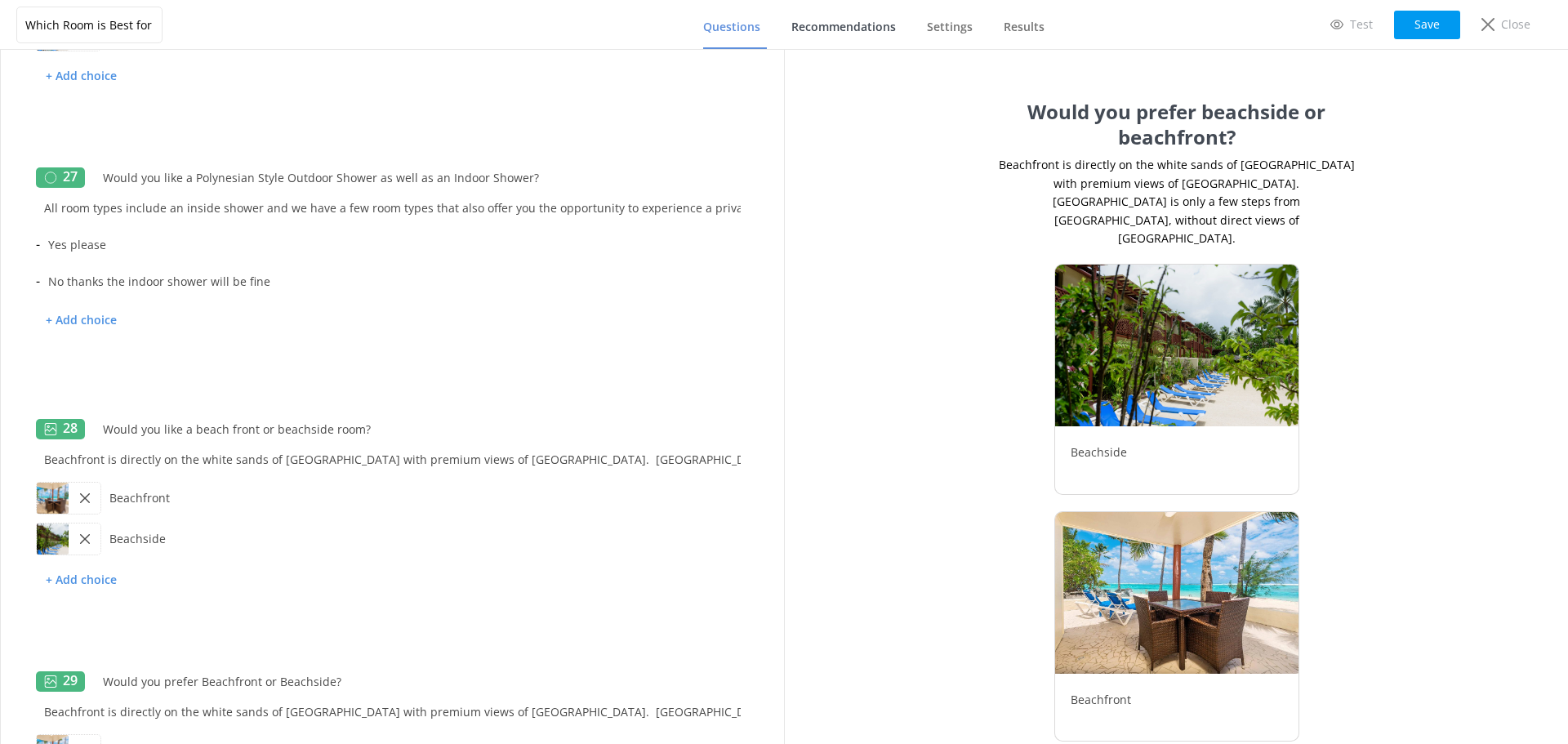
click at [839, 24] on span "Recommendations" at bounding box center [843, 27] width 105 height 16
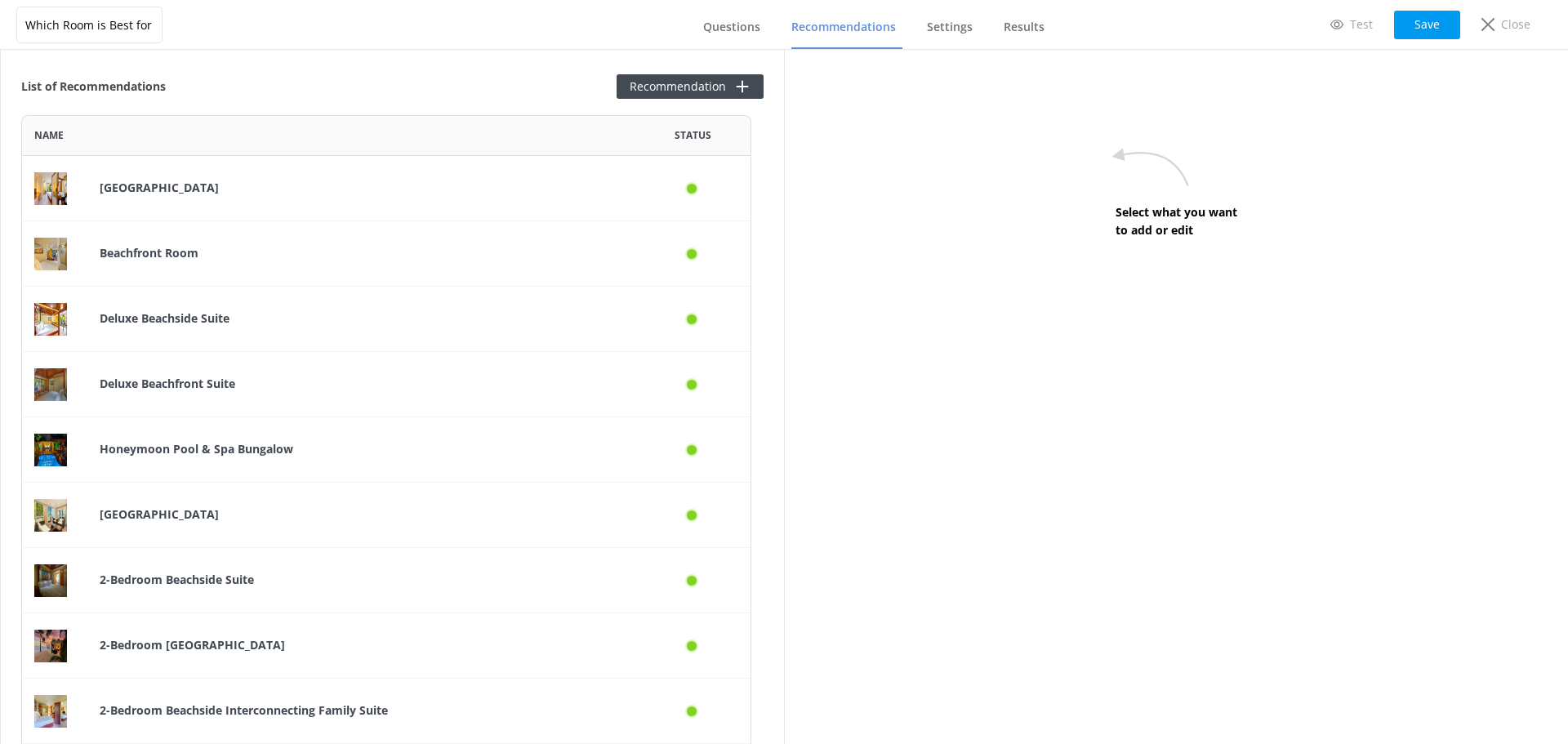
scroll to position [5387, 718]
click at [1431, 28] on button "Save" at bounding box center [1427, 25] width 66 height 28
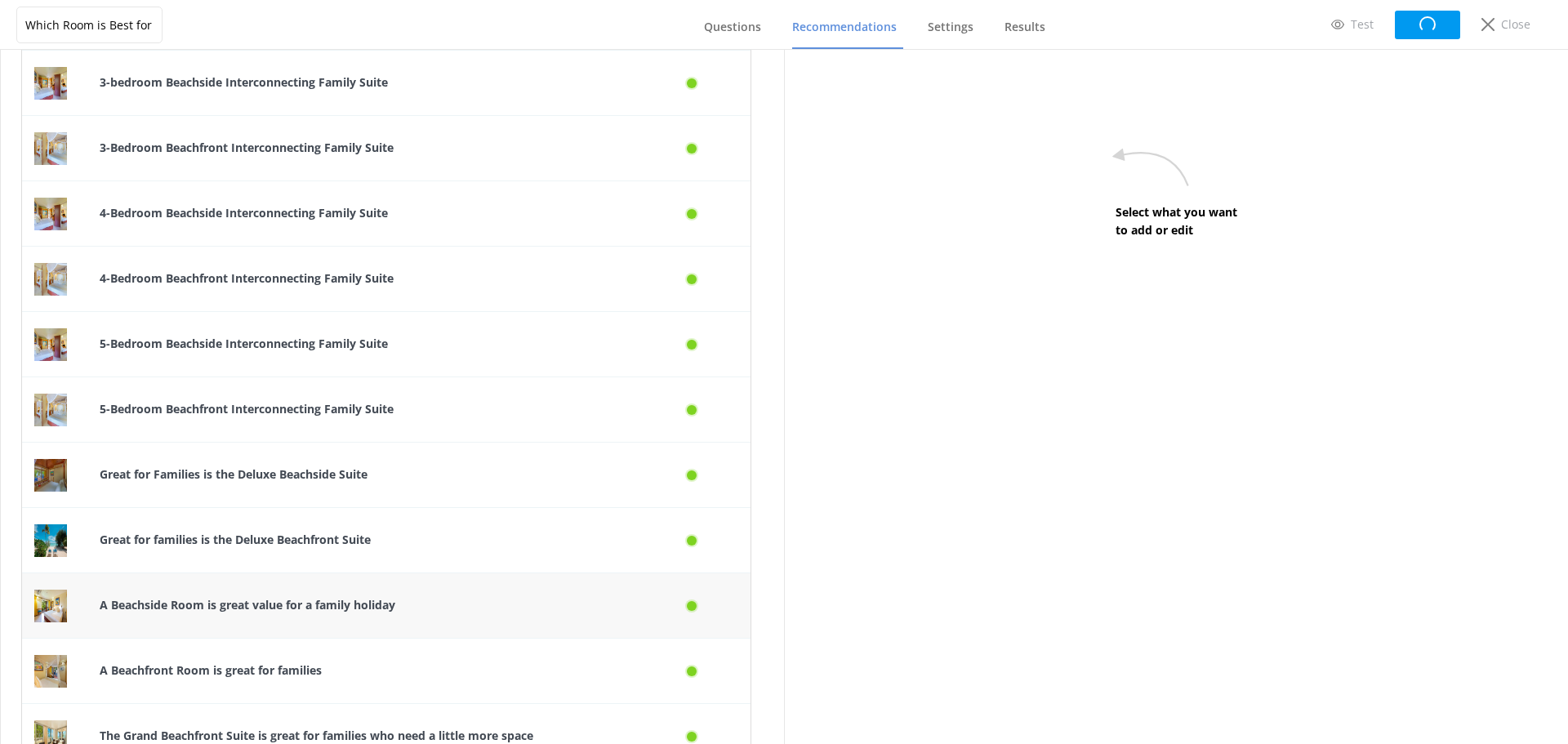
scroll to position [735, 0]
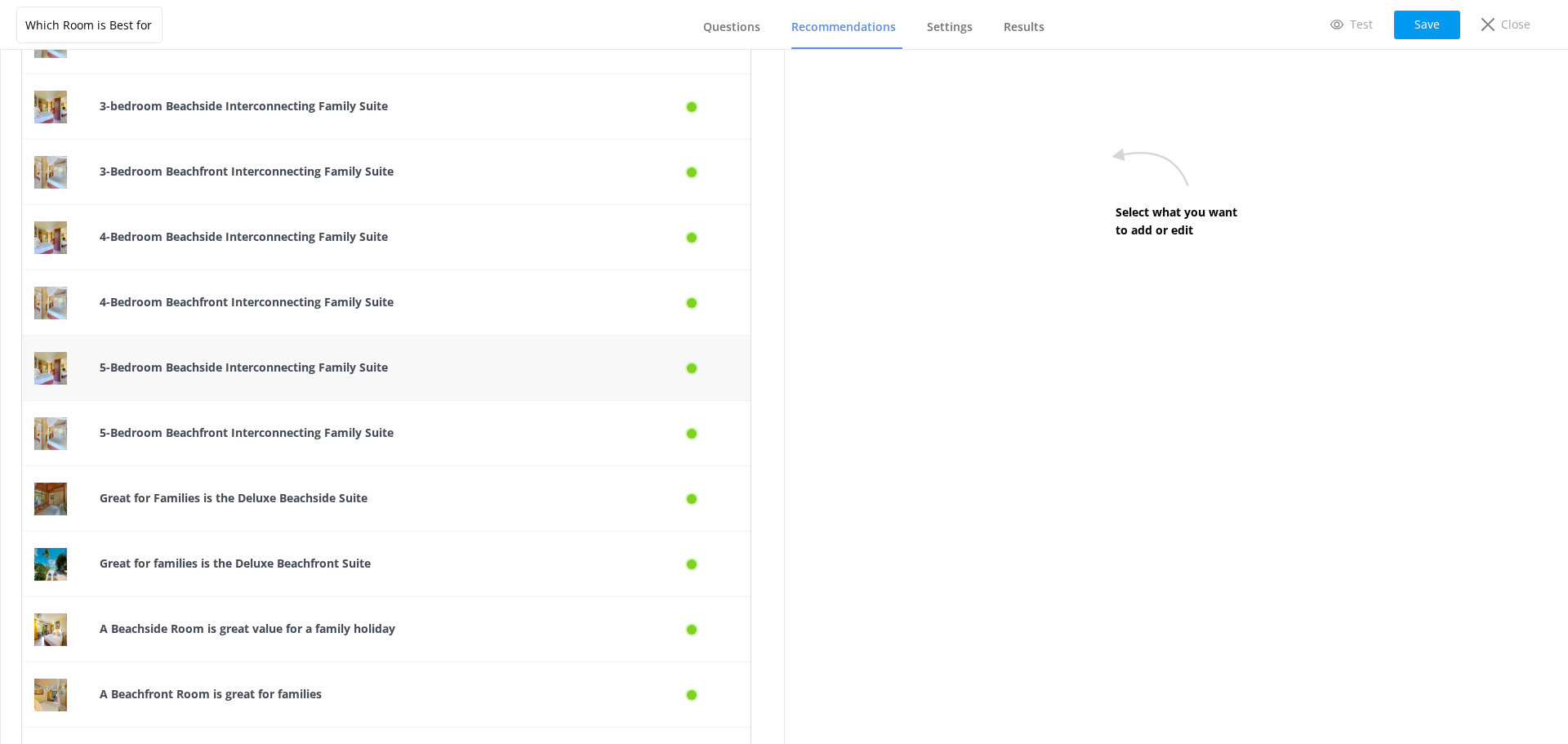
click at [628, 382] on div "5-Bedroom Beachside Interconnecting Family Suite" at bounding box center [362, 368] width 549 height 66
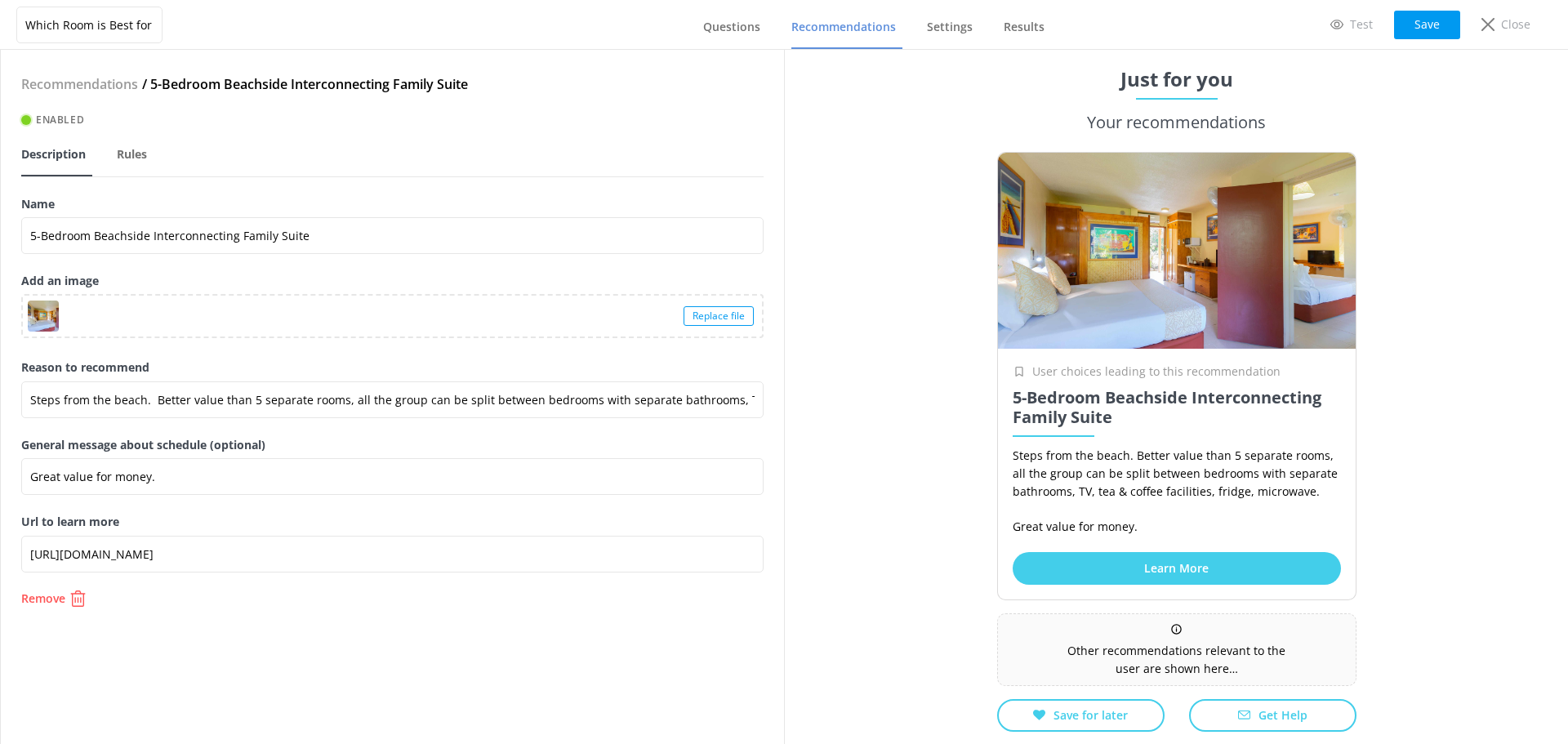
click at [76, 609] on div "Recommendations / 5-Bedroom Beachside Interconnecting Family Suite Enabled Desc…" at bounding box center [392, 397] width 783 height 694
click at [66, 600] on p "Remove" at bounding box center [43, 598] width 44 height 12
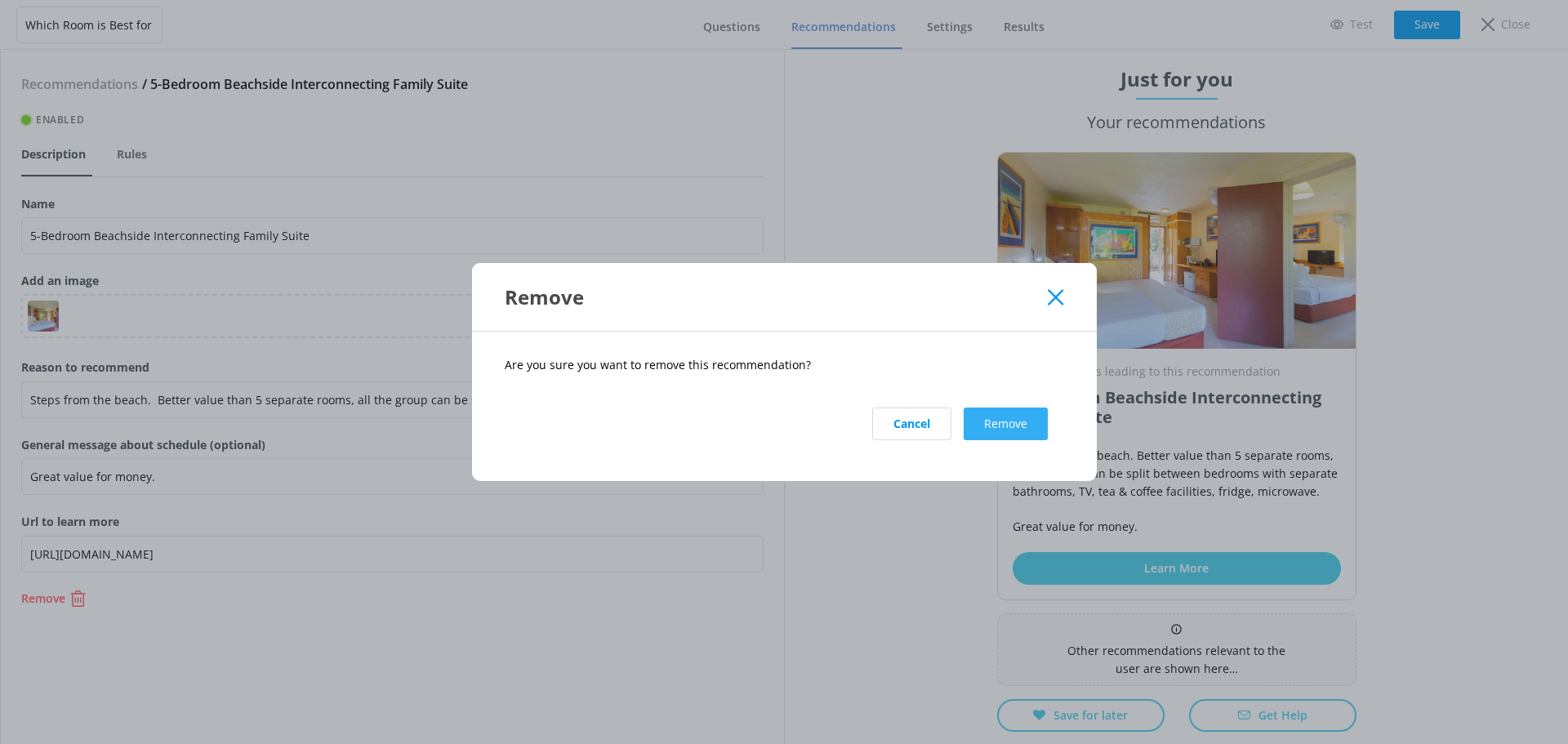
click at [1013, 422] on button "Remove" at bounding box center [1005, 423] width 84 height 33
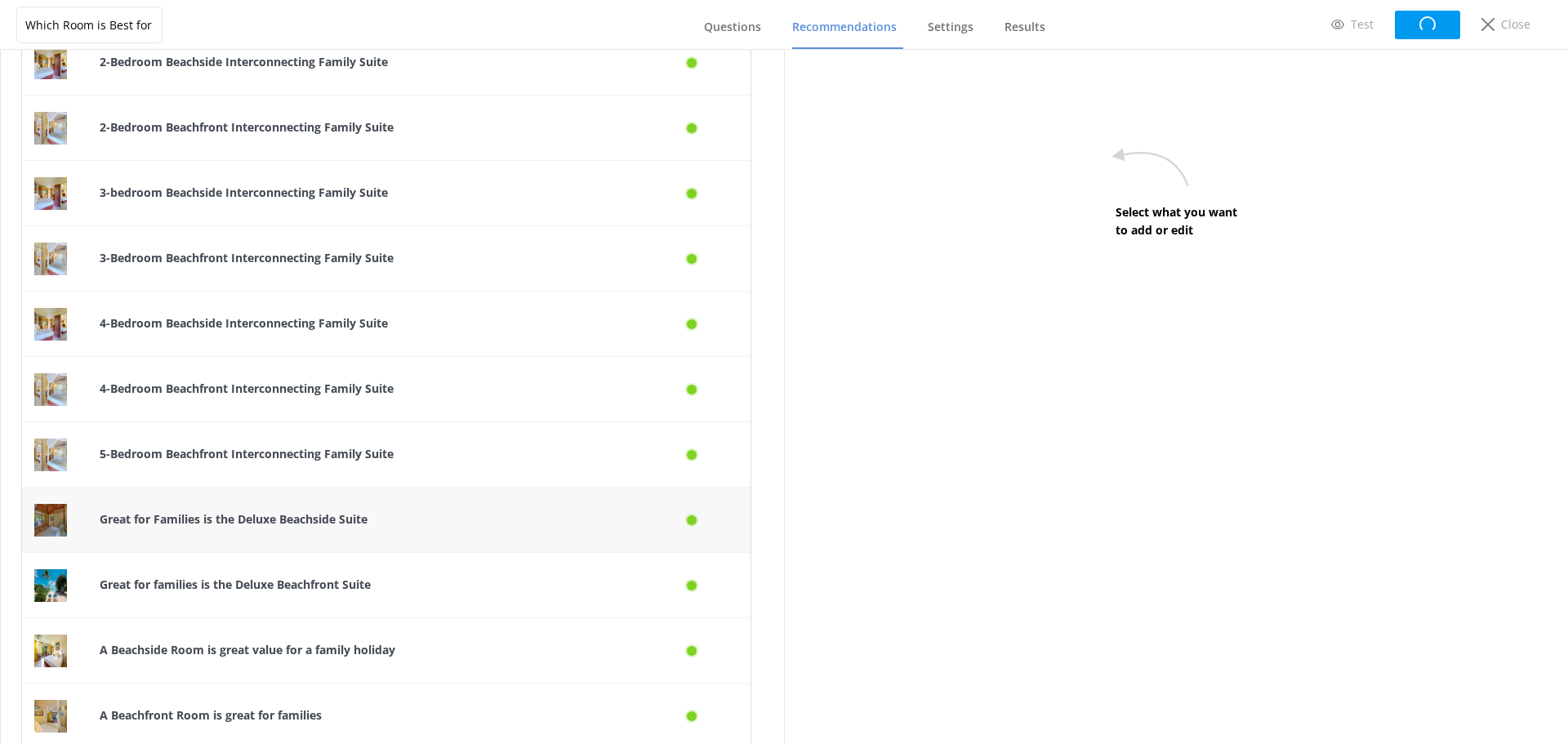
scroll to position [654, 0]
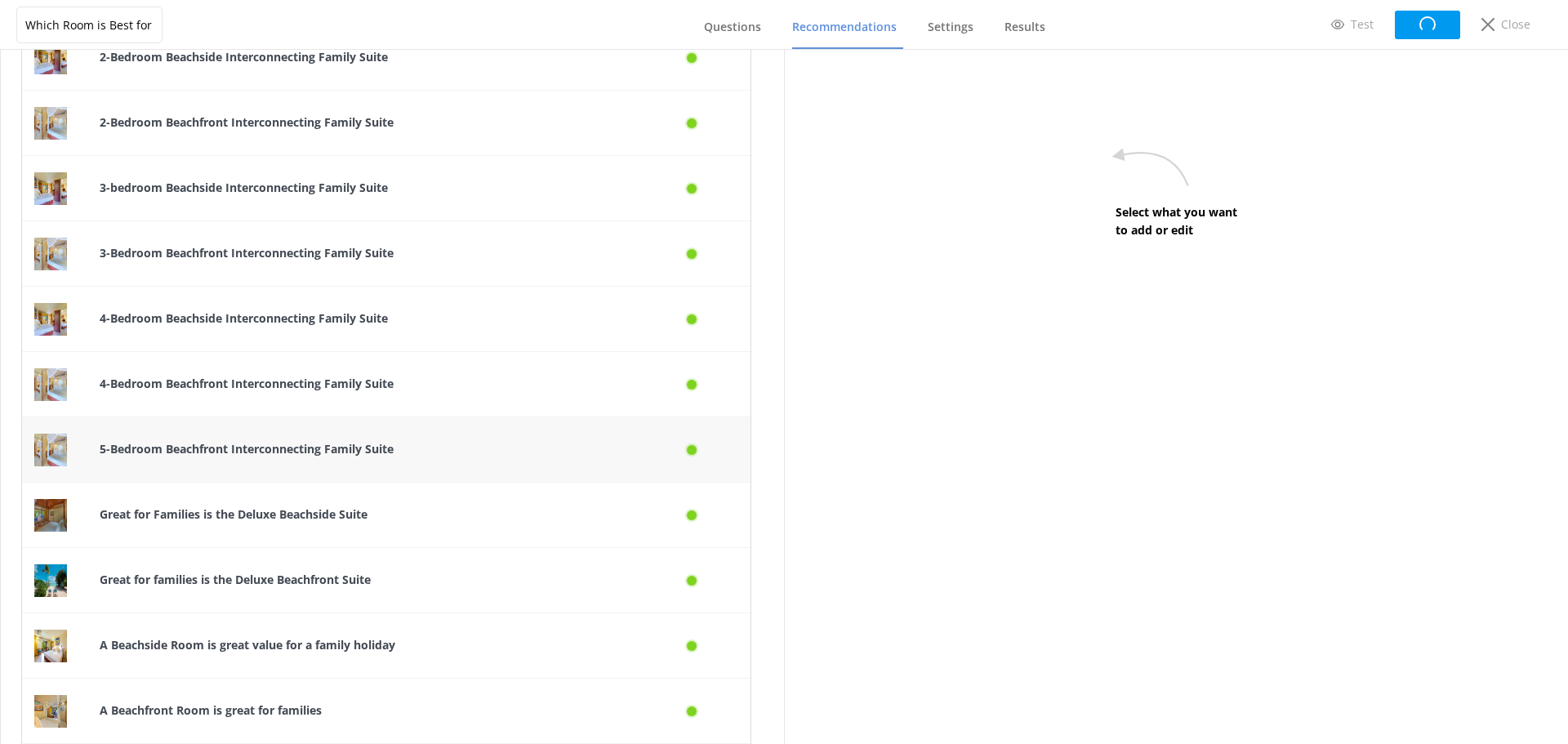
click at [320, 445] on b "5-Bedroom Beachfront Interconnecting Family Suite" at bounding box center [246, 449] width 294 height 16
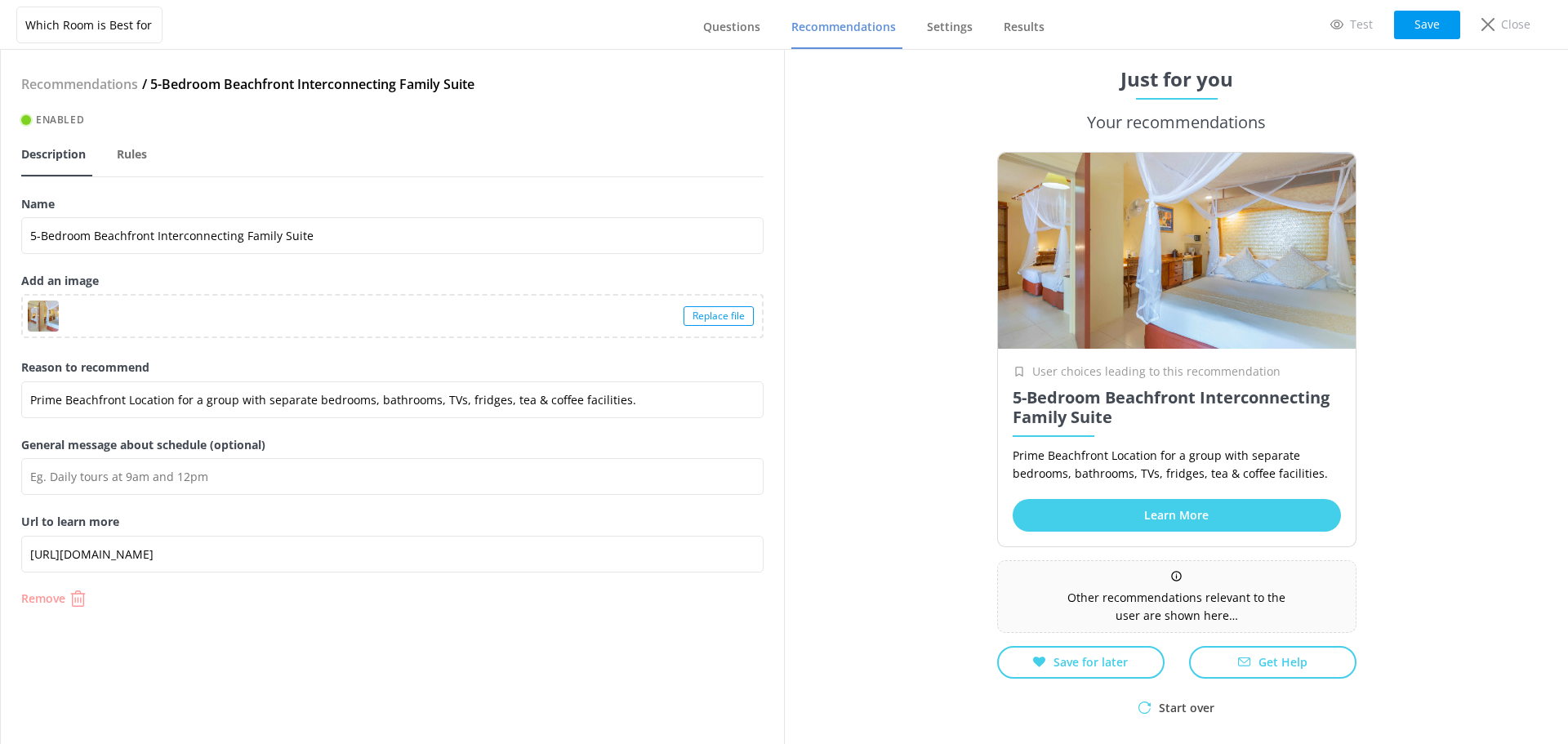
click at [50, 594] on p "Remove" at bounding box center [43, 598] width 44 height 12
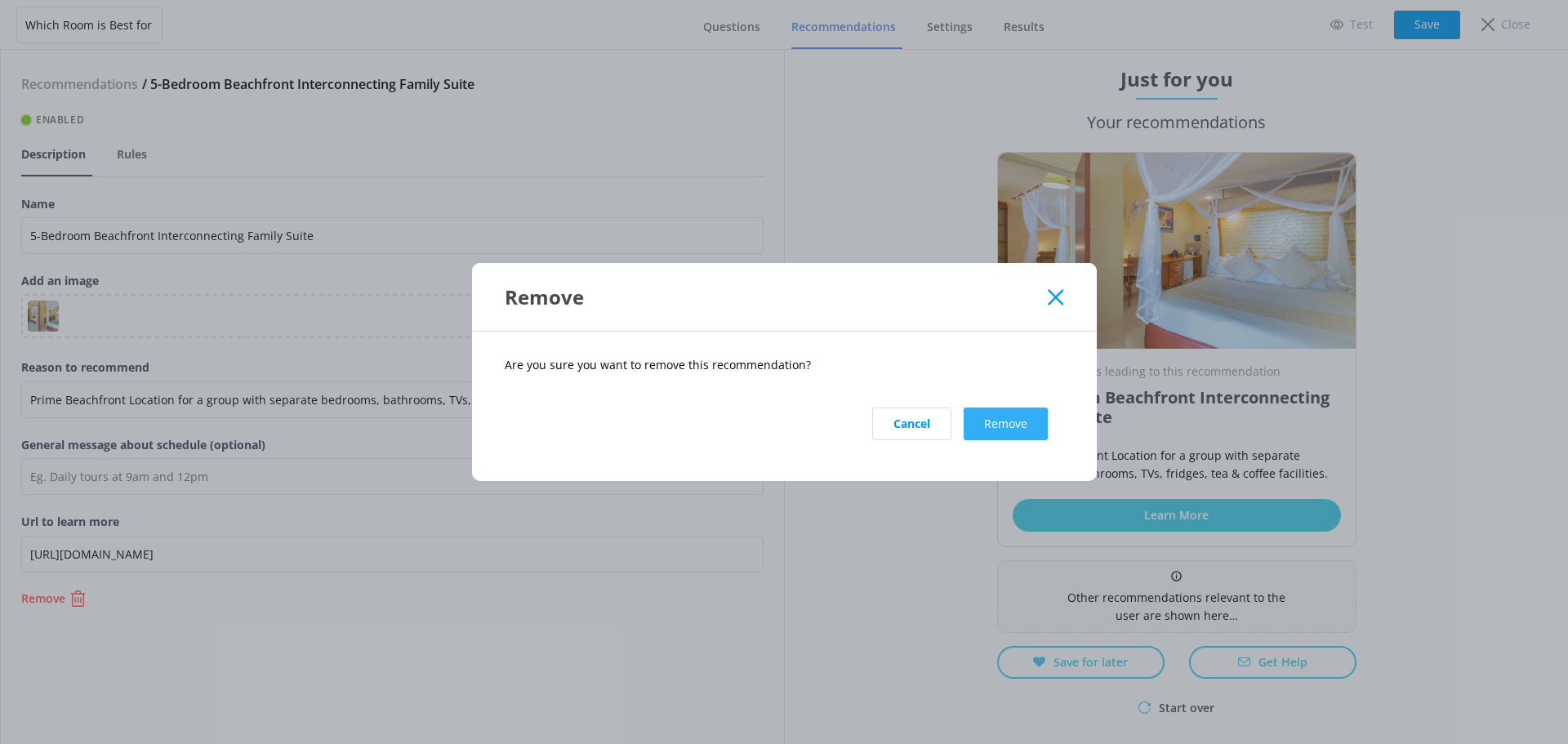
click at [1028, 430] on button "Remove" at bounding box center [1005, 423] width 84 height 33
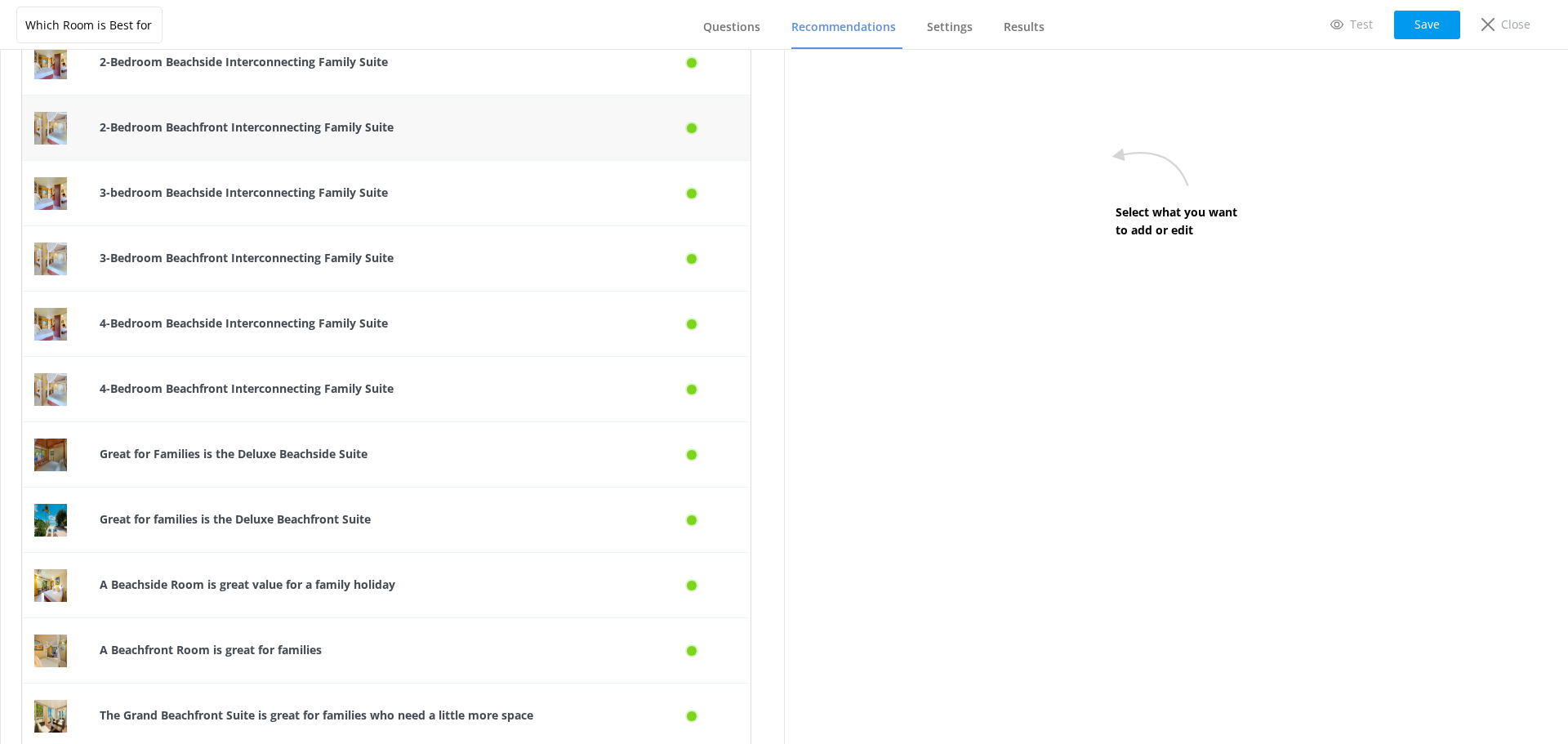
scroll to position [654, 0]
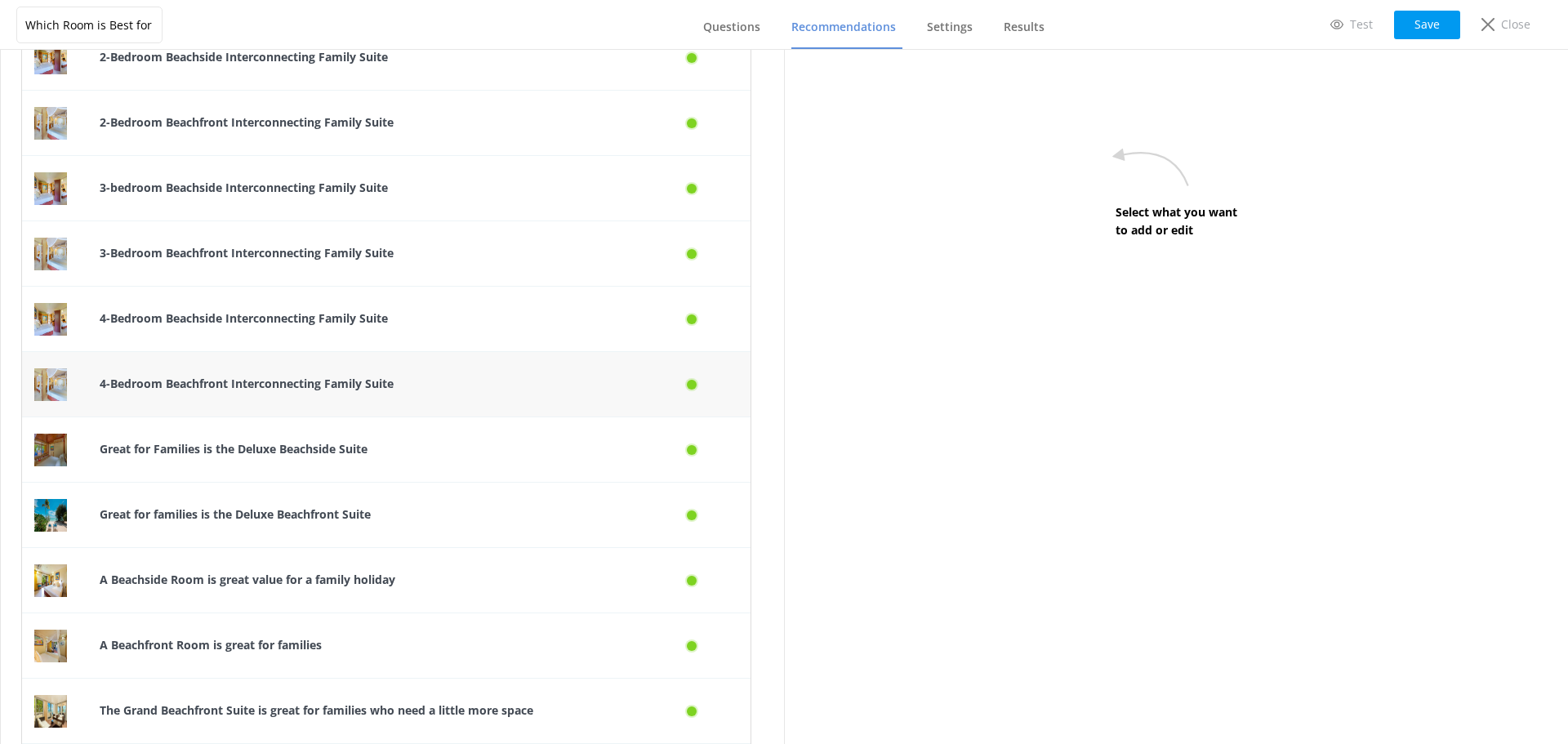
click at [437, 404] on div "4-Bedroom Beachfront Interconnecting Family Suite" at bounding box center [362, 384] width 549 height 66
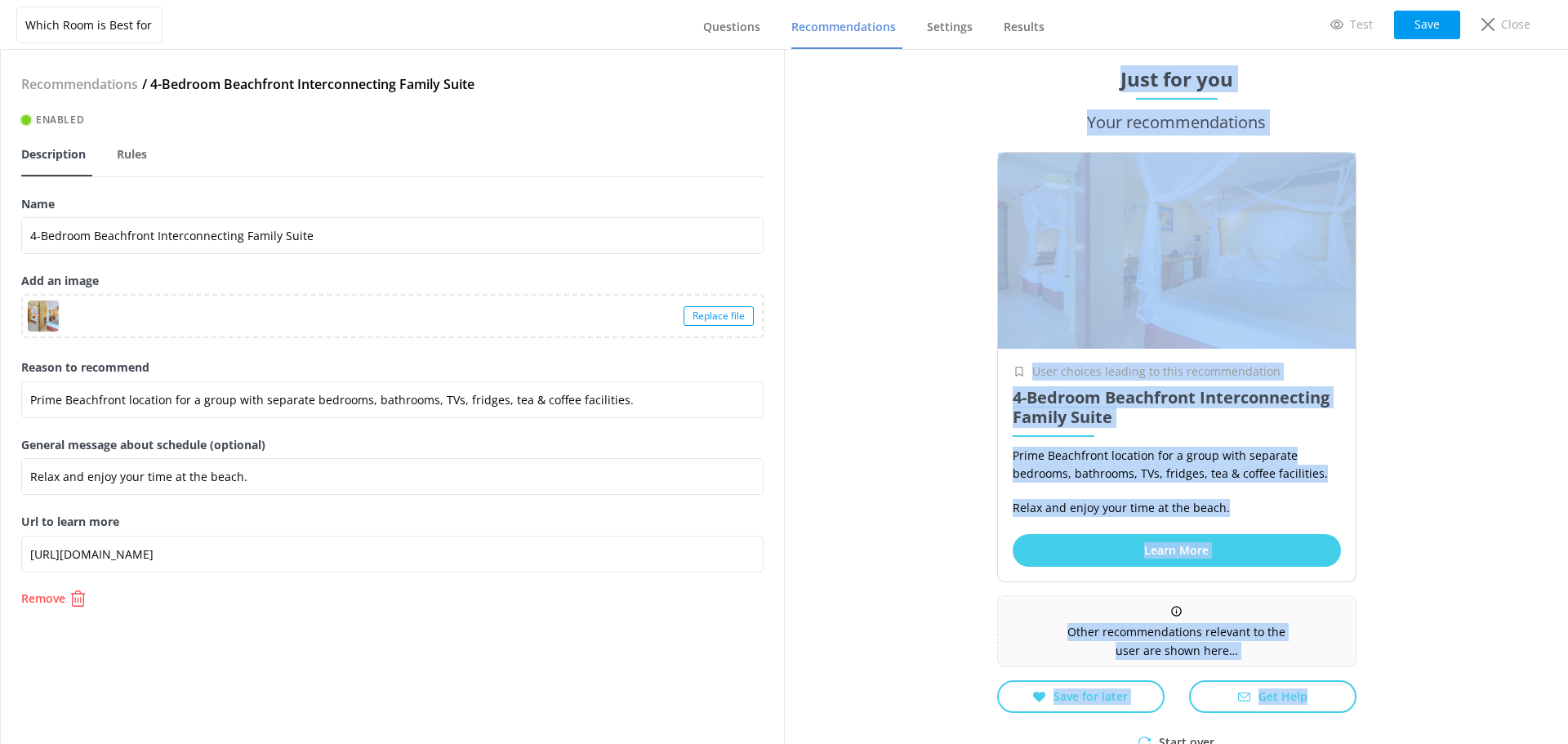
drag, startPoint x: 1106, startPoint y: 70, endPoint x: 1397, endPoint y: 710, distance: 703.1
click at [1397, 710] on div "Just for you Your recommendations User choices leading to this recommendation 4…" at bounding box center [1176, 397] width 784 height 694
copy div "Just for you Your recommendations User choices leading to this recommendation 4…"
click at [1423, 160] on div "Just for you Your recommendations User choices leading to this recommendation 4…" at bounding box center [1176, 397] width 784 height 694
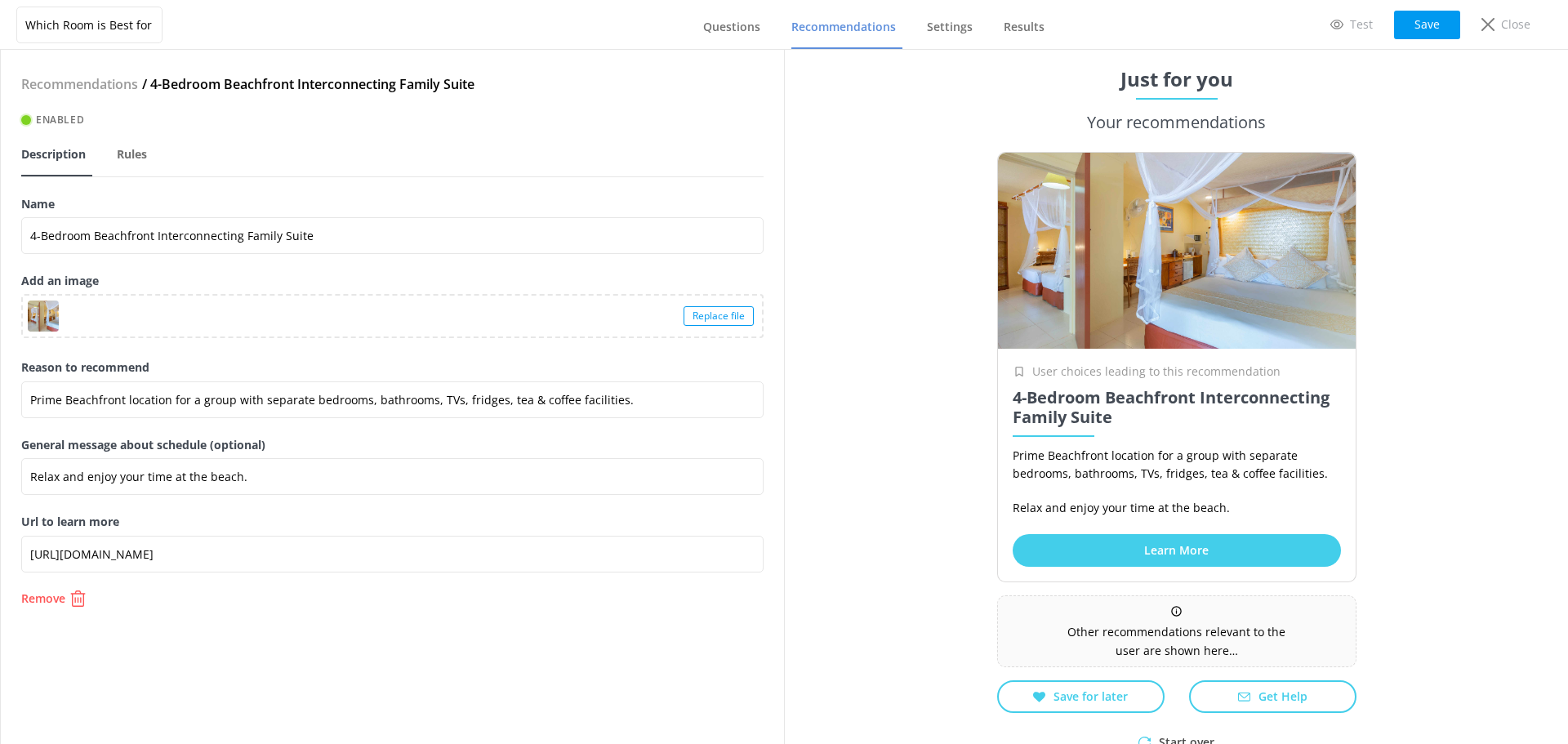
click at [75, 588] on div "Url to learn more [URL][DOMAIN_NAME]" at bounding box center [392, 551] width 742 height 77
click at [69, 603] on icon "button" at bounding box center [77, 599] width 16 height 16
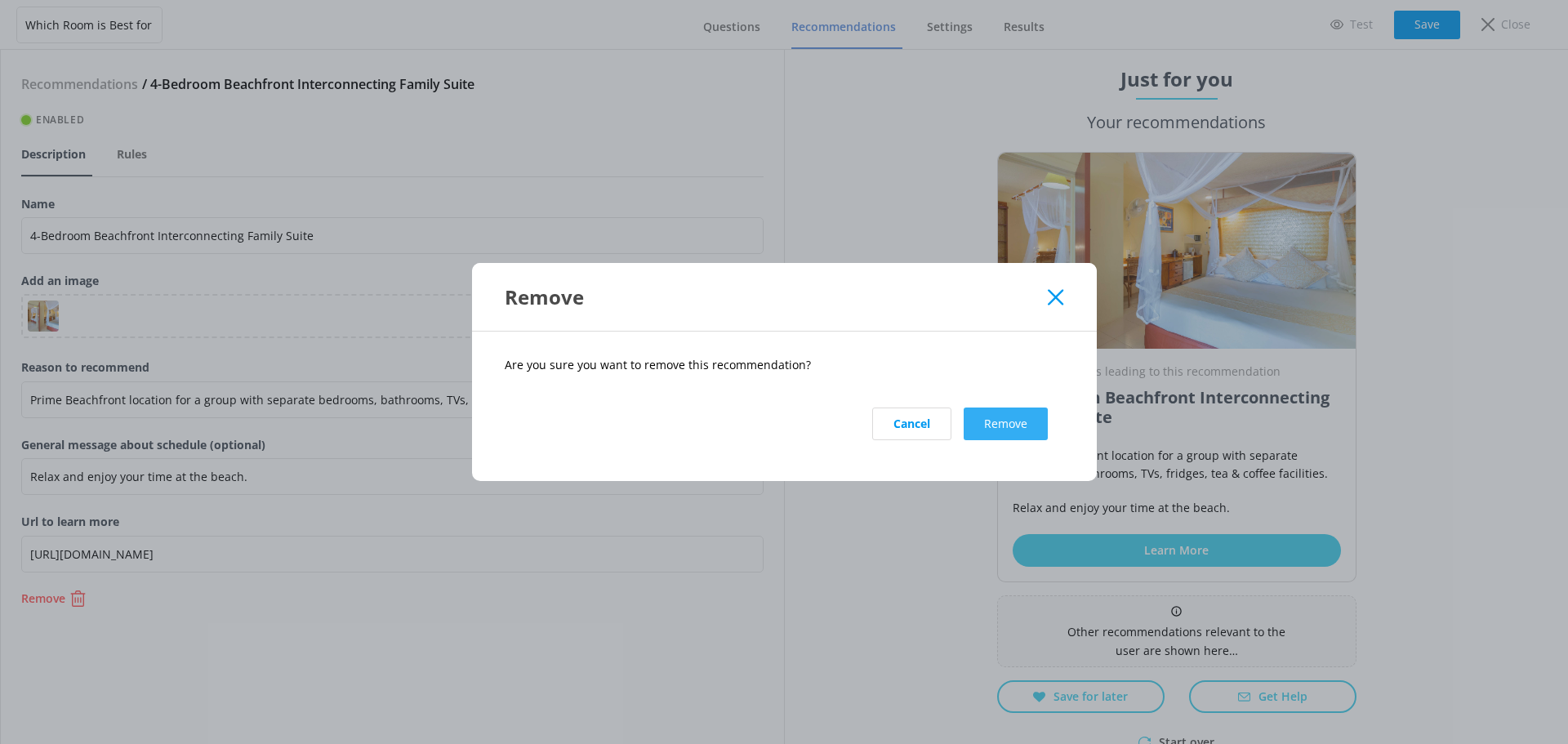
click at [1013, 432] on button "Remove" at bounding box center [1005, 423] width 84 height 33
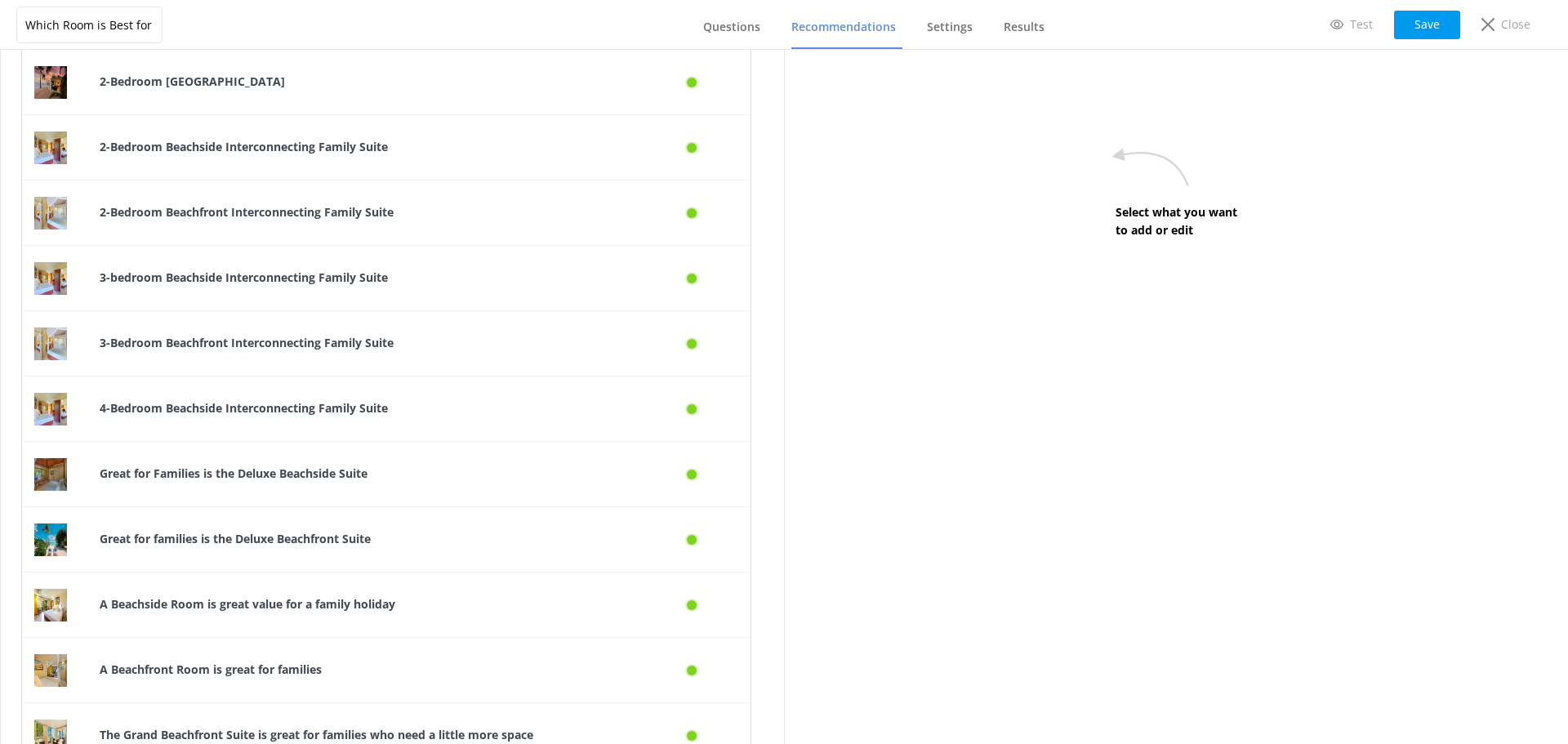
scroll to position [490, 0]
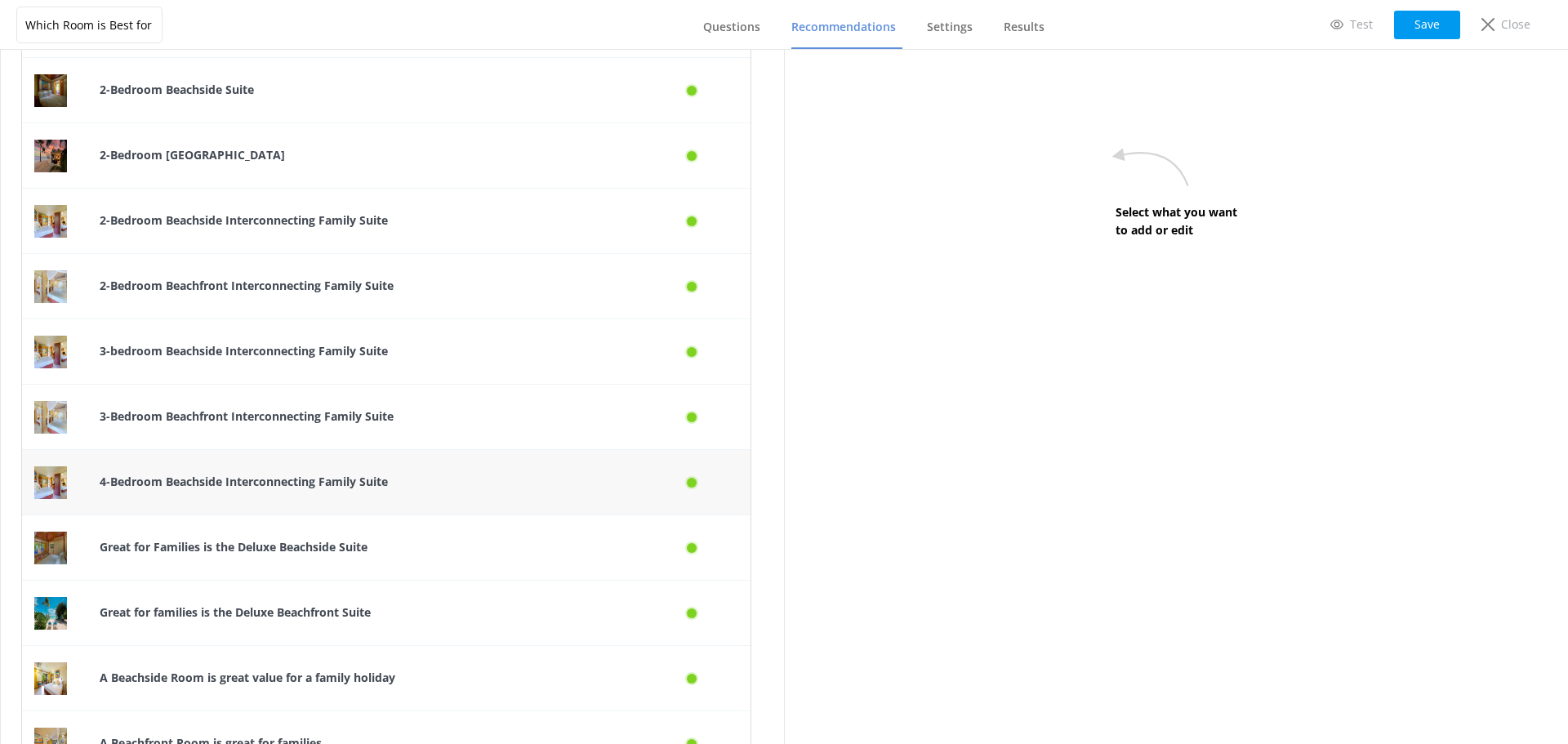
click at [338, 492] on div "4-Bedroom Beachside Interconnecting Family Suite" at bounding box center [362, 483] width 549 height 66
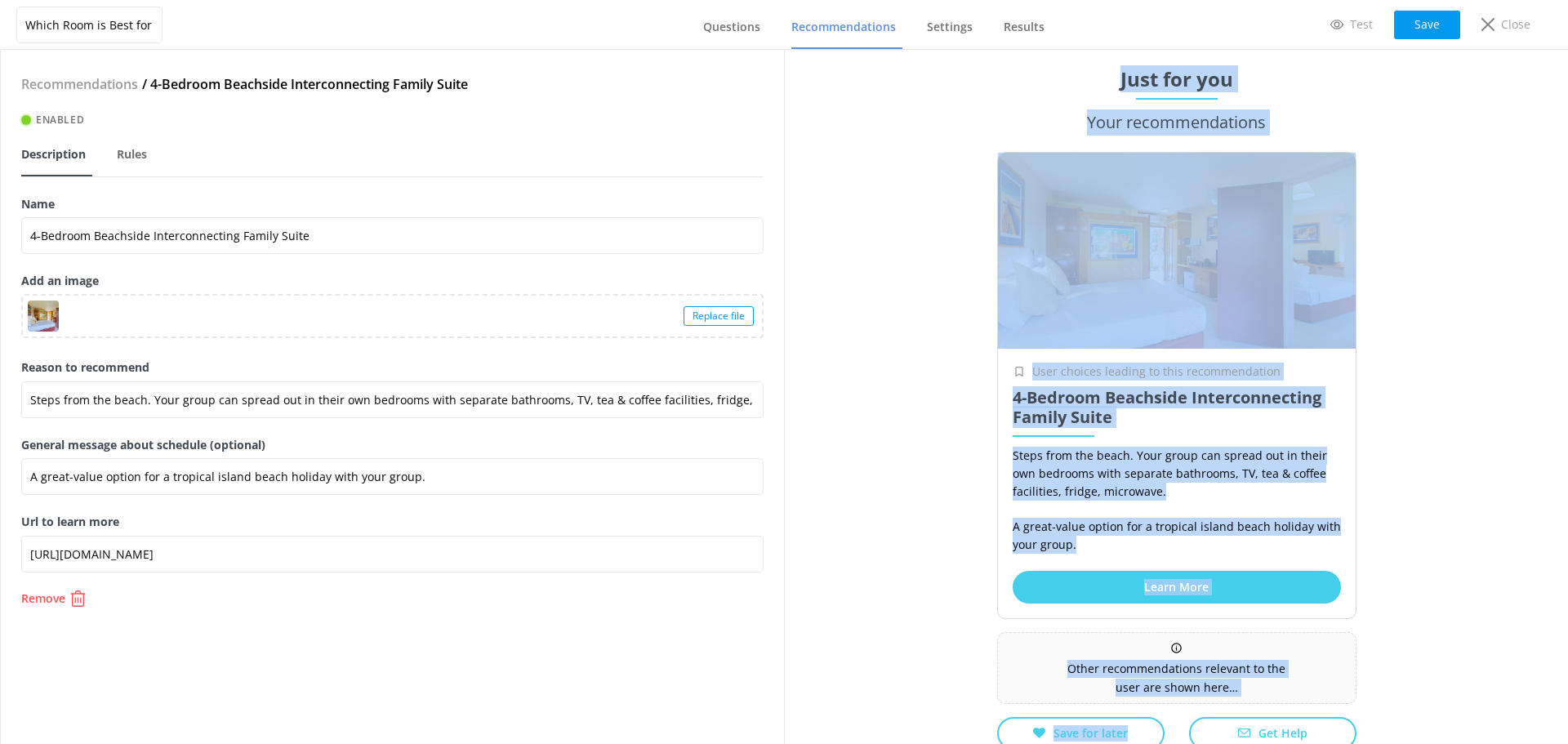
scroll to position [51, 0]
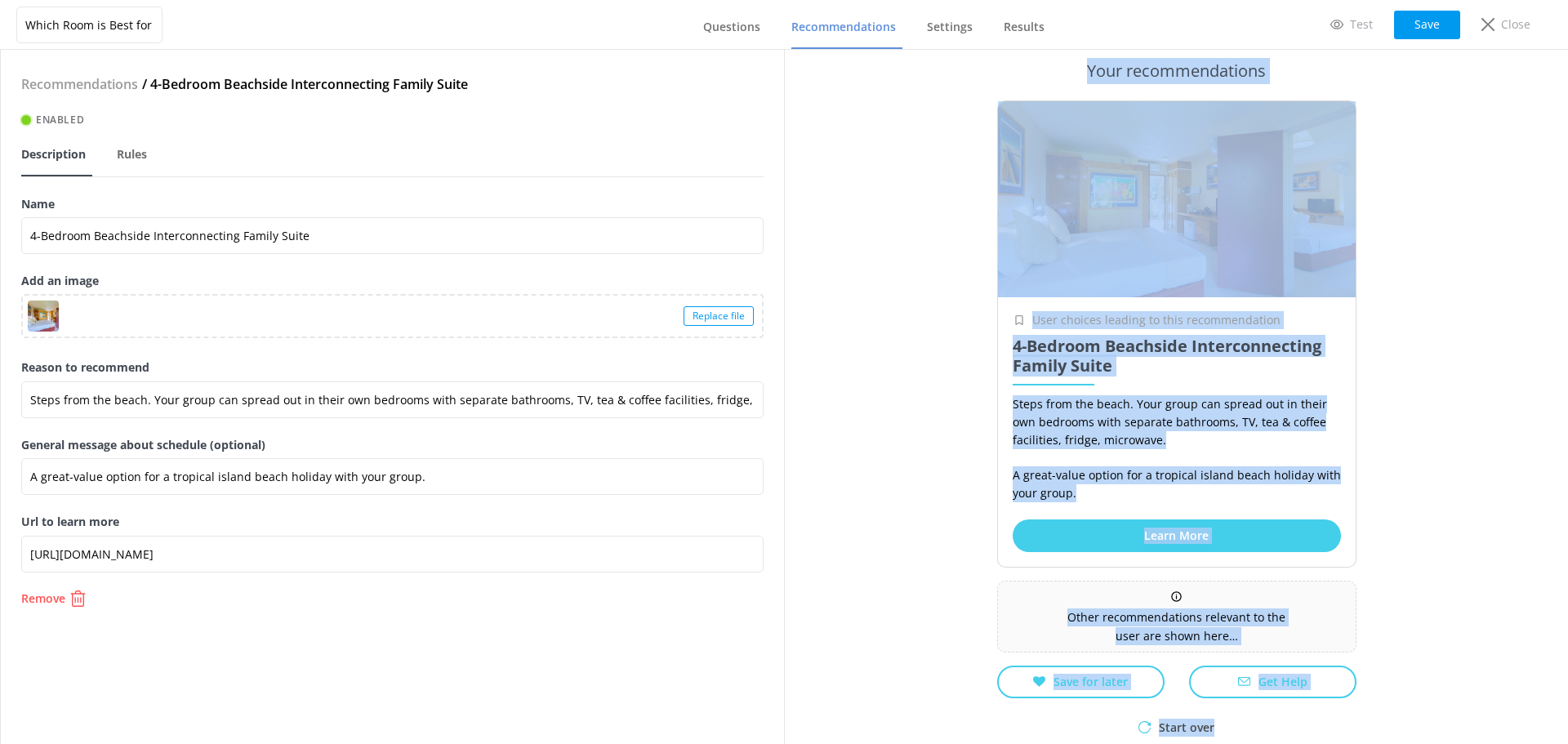
drag, startPoint x: 1080, startPoint y: 66, endPoint x: 1207, endPoint y: 732, distance: 678.0
click at [1207, 693] on div "Just for you Your recommendations User choices leading to this recommendation 4…" at bounding box center [1176, 345] width 392 height 694
copy div "Just for you Your recommendations User choices leading to this recommendation 4…"
click at [904, 625] on div "Just for you Your recommendations User choices leading to this recommendation 4…" at bounding box center [1176, 397] width 784 height 694
click at [1388, 523] on div "Just for you Your recommendations User choices leading to this recommendation 4…" at bounding box center [1176, 397] width 784 height 694
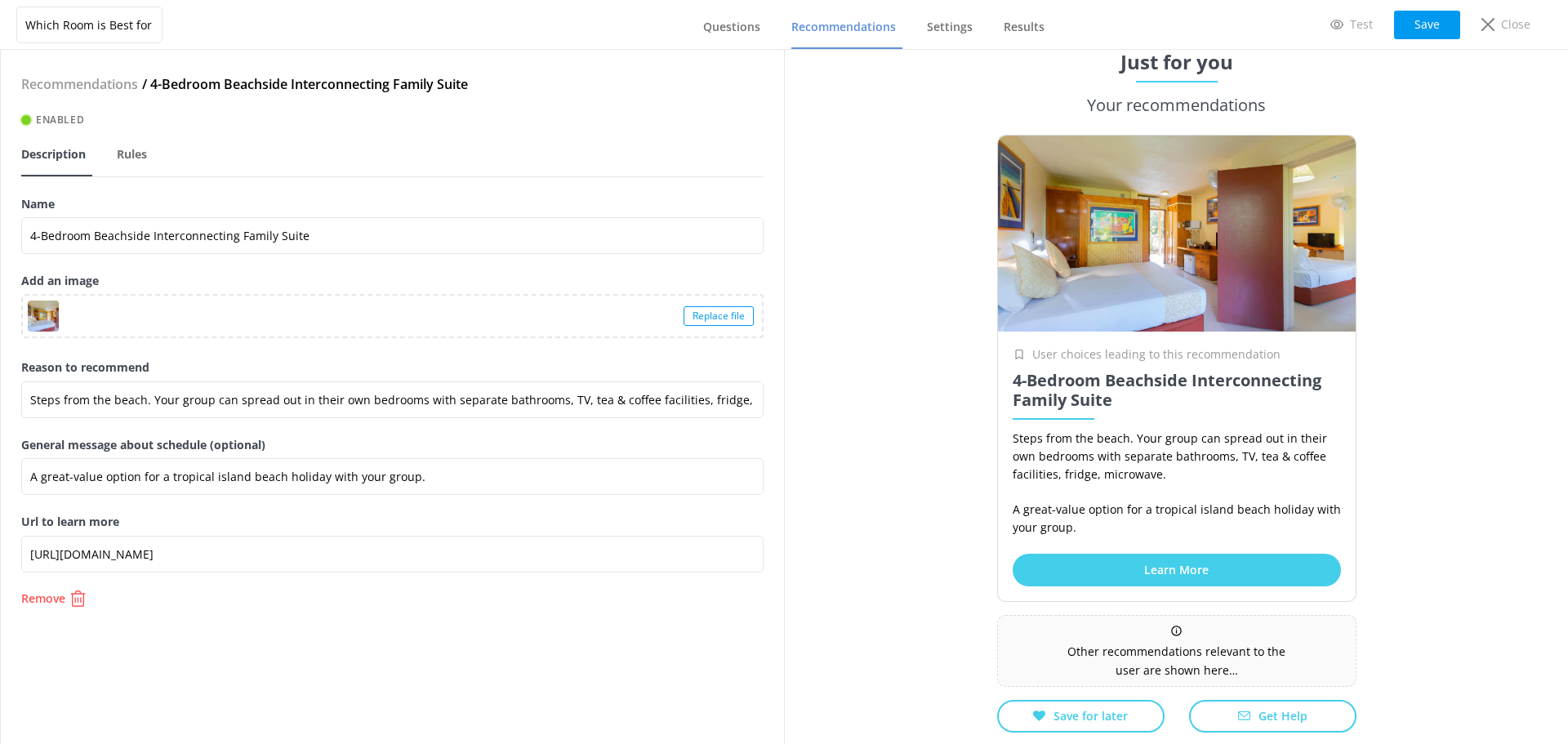
scroll to position [0, 0]
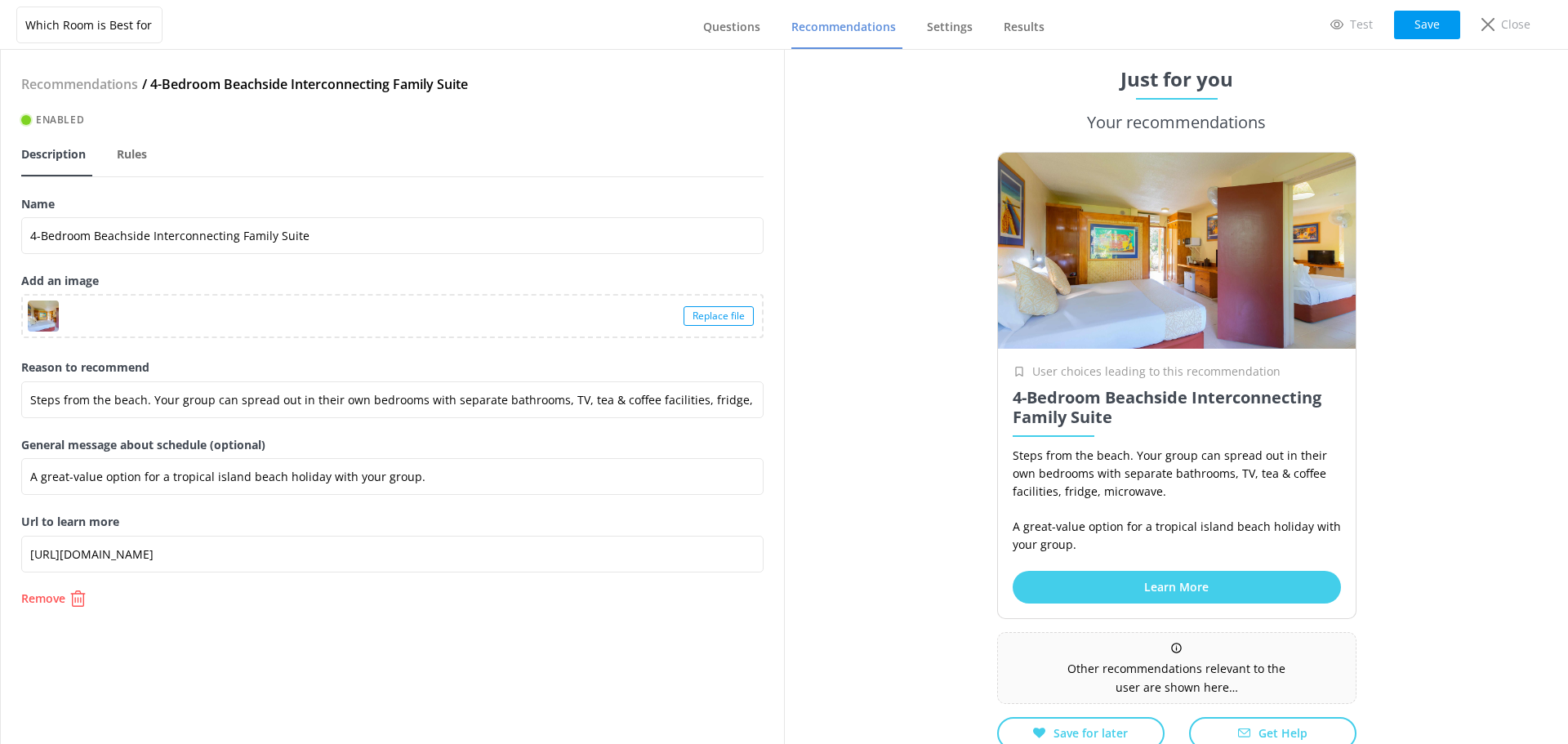
click at [68, 609] on div "Recommendations / 4-Bedroom Beachside Interconnecting Family Suite Enabled Desc…" at bounding box center [392, 397] width 783 height 694
click at [63, 601] on p "Remove" at bounding box center [43, 598] width 44 height 12
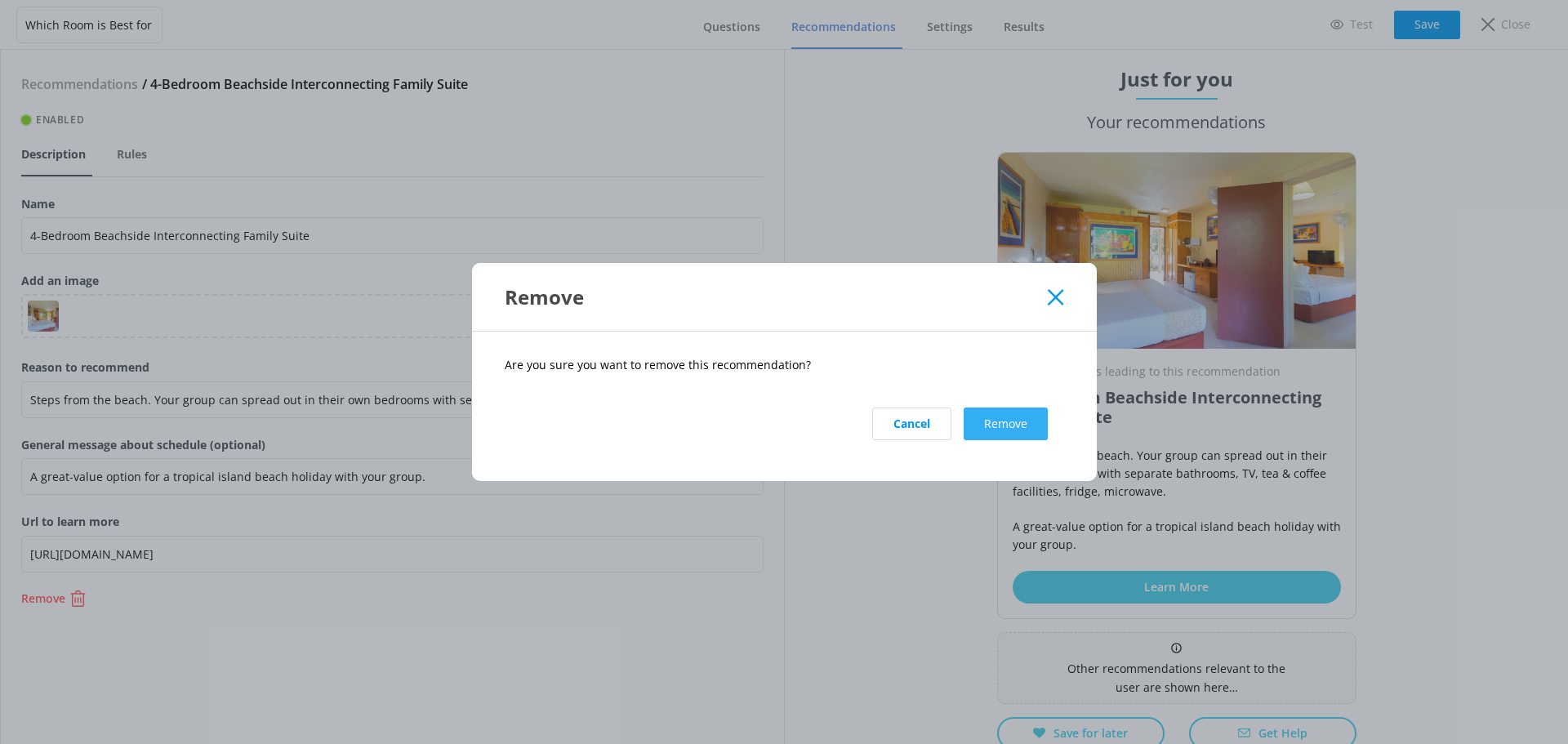
click at [987, 426] on button "Remove" at bounding box center [1005, 423] width 84 height 33
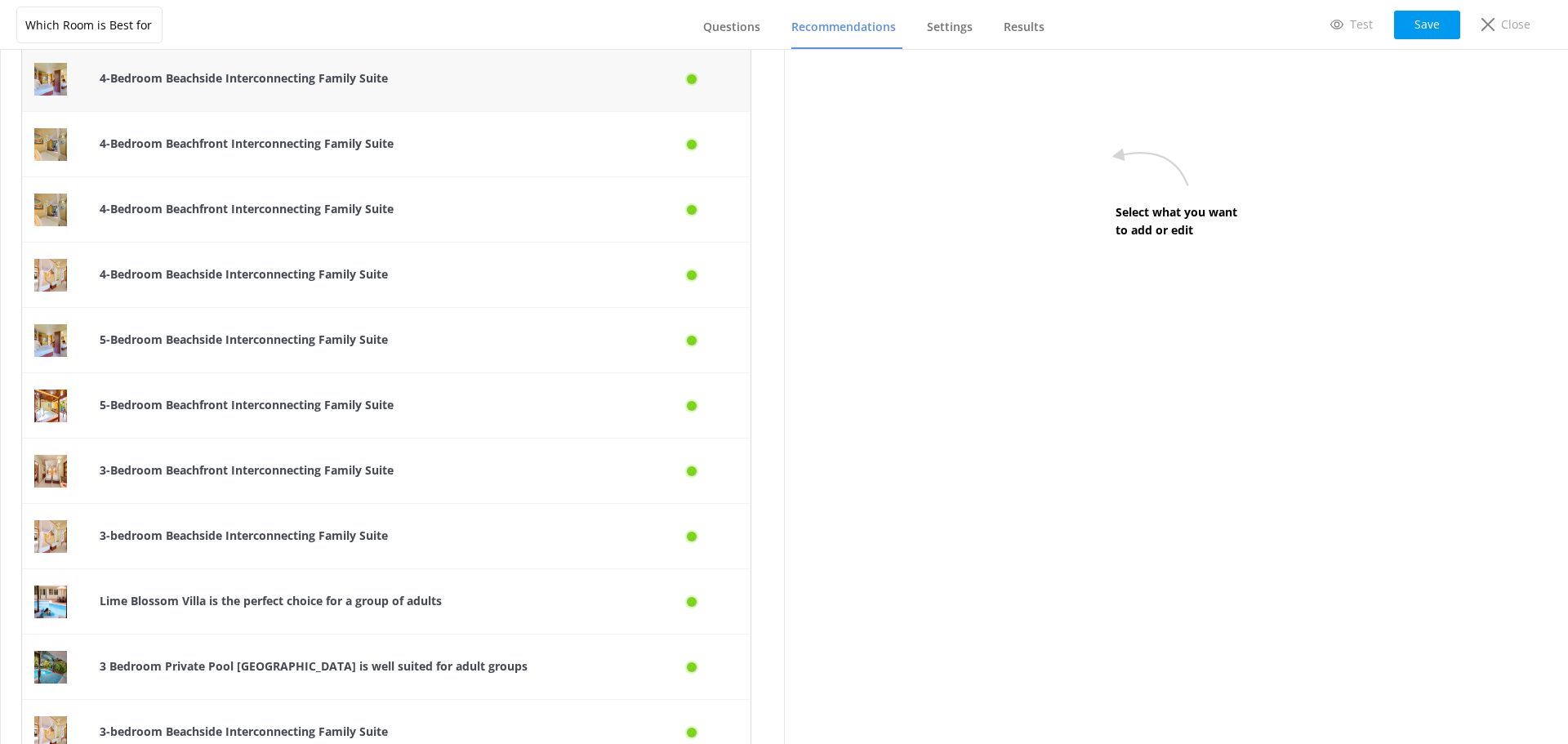
scroll to position [2858, 0]
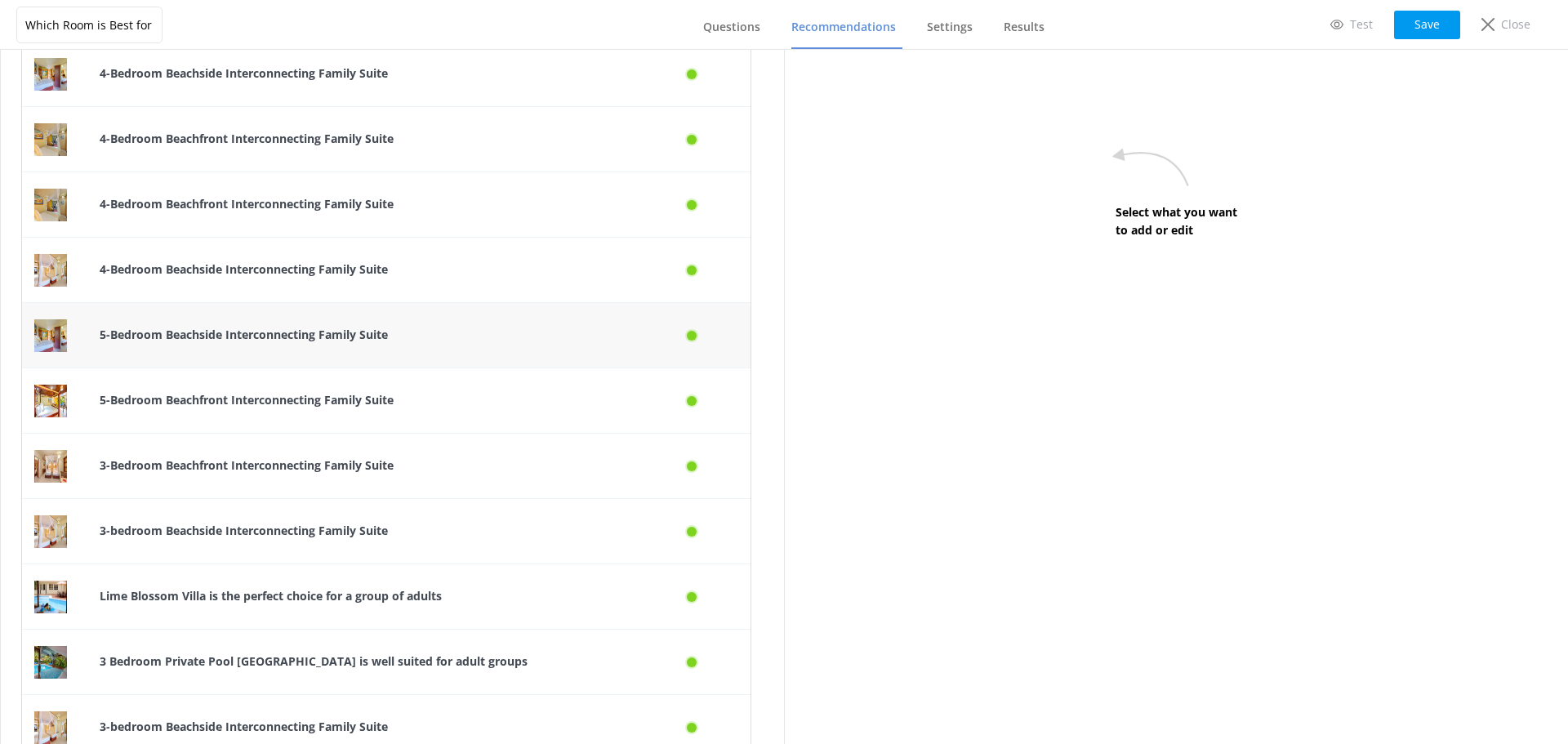
click at [291, 351] on div "5-Bedroom Beachside Interconnecting Family Suite" at bounding box center [362, 336] width 549 height 66
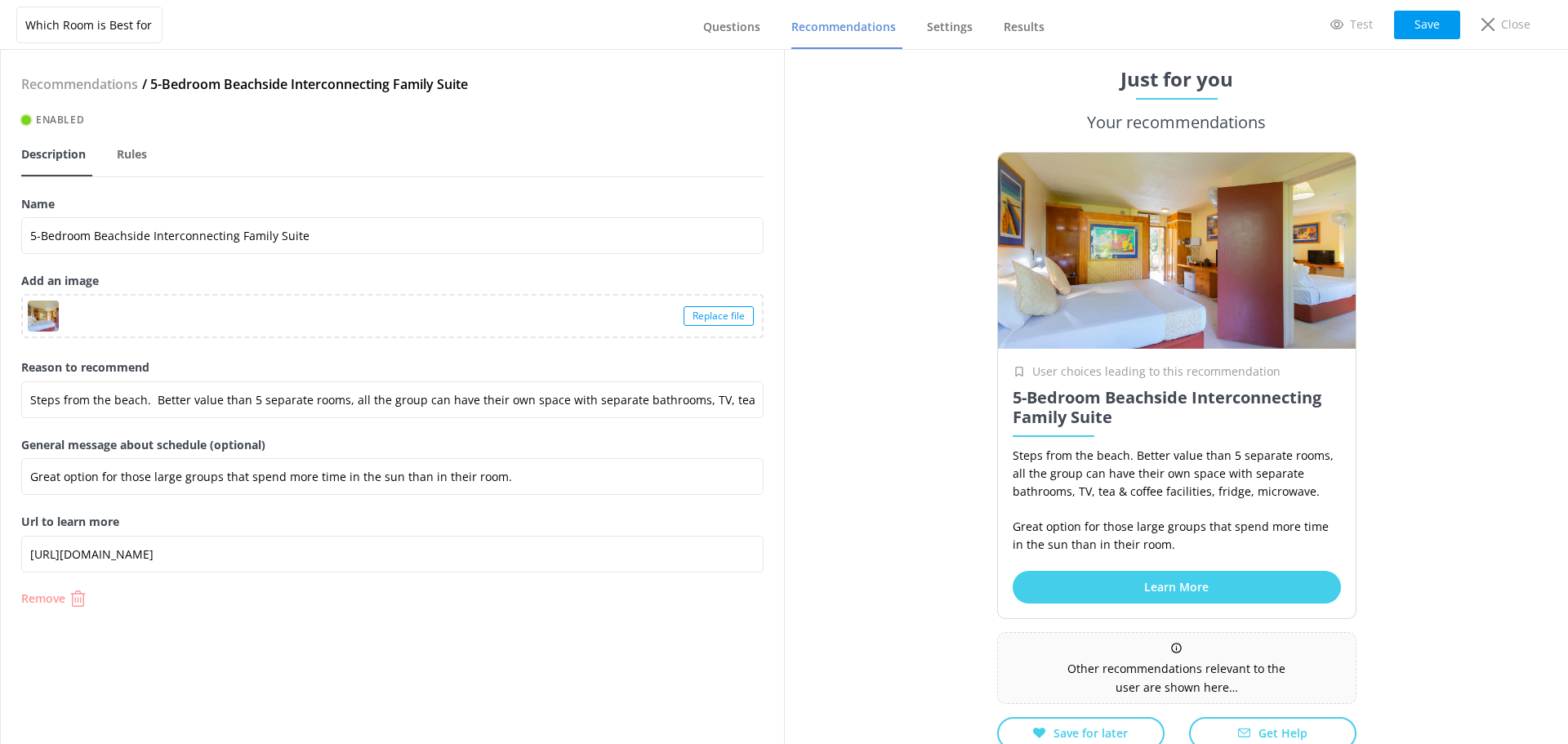
click at [43, 599] on p "Remove" at bounding box center [43, 598] width 44 height 12
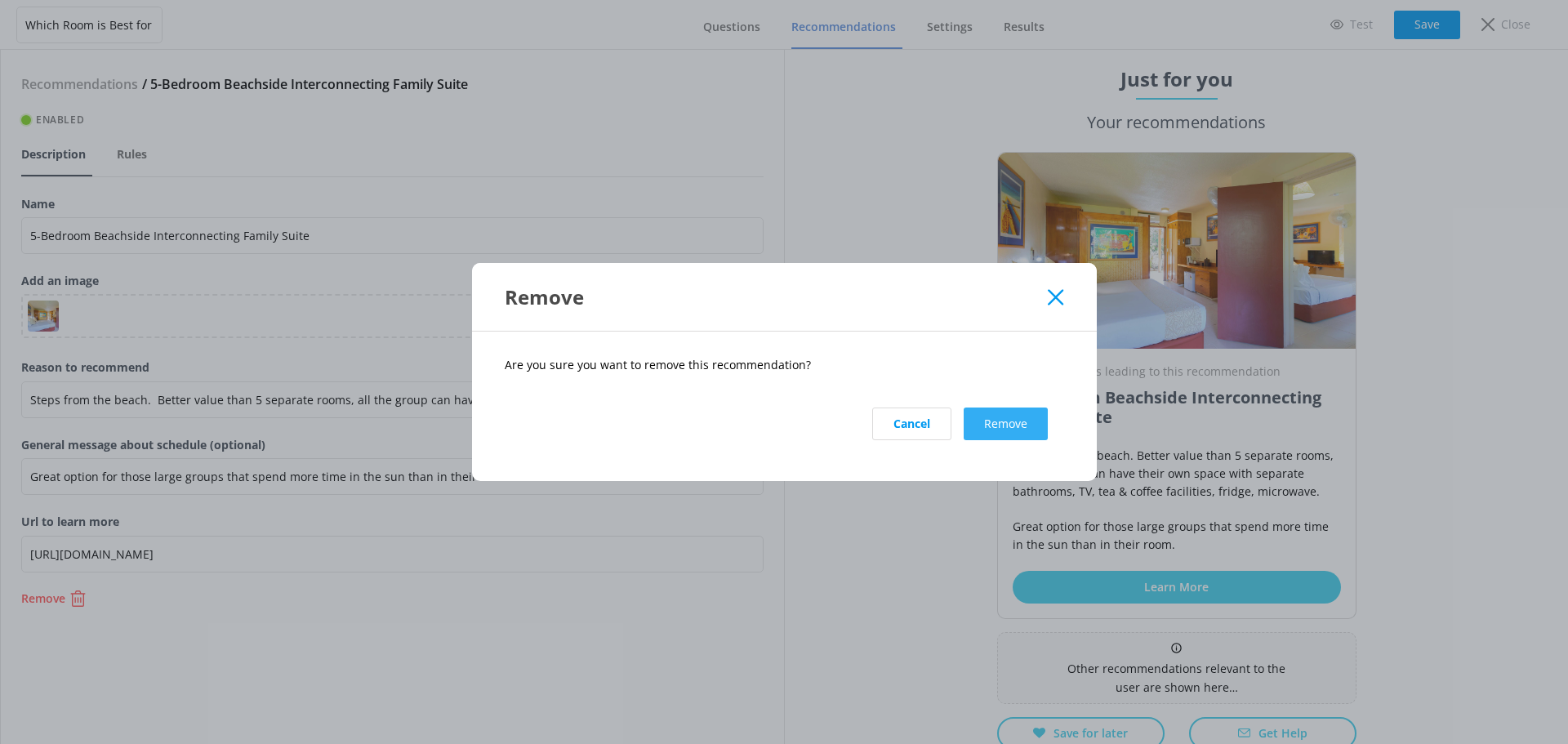
click at [1011, 434] on button "Remove" at bounding box center [1005, 423] width 84 height 33
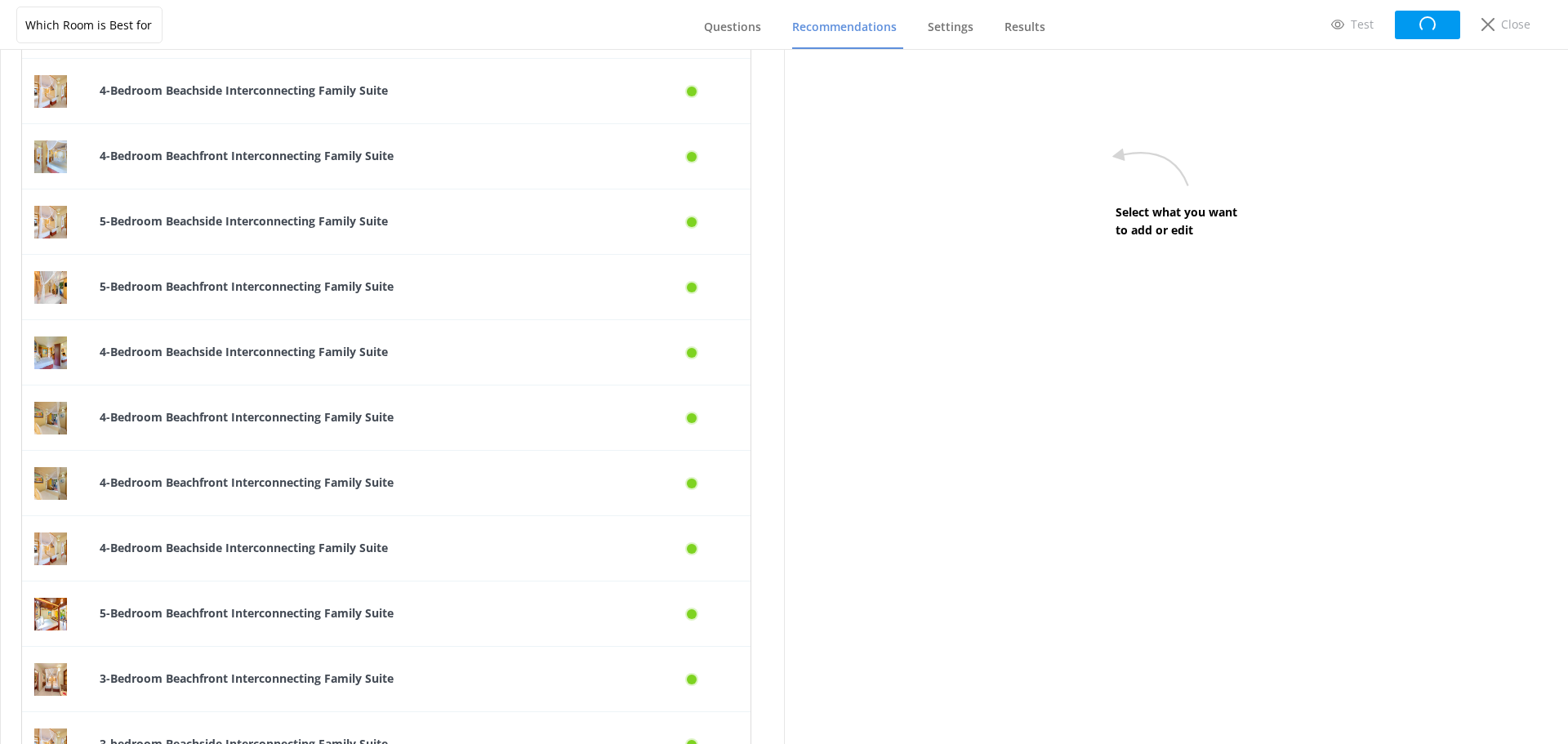
scroll to position [2613, 0]
